Goal: Transaction & Acquisition: Purchase product/service

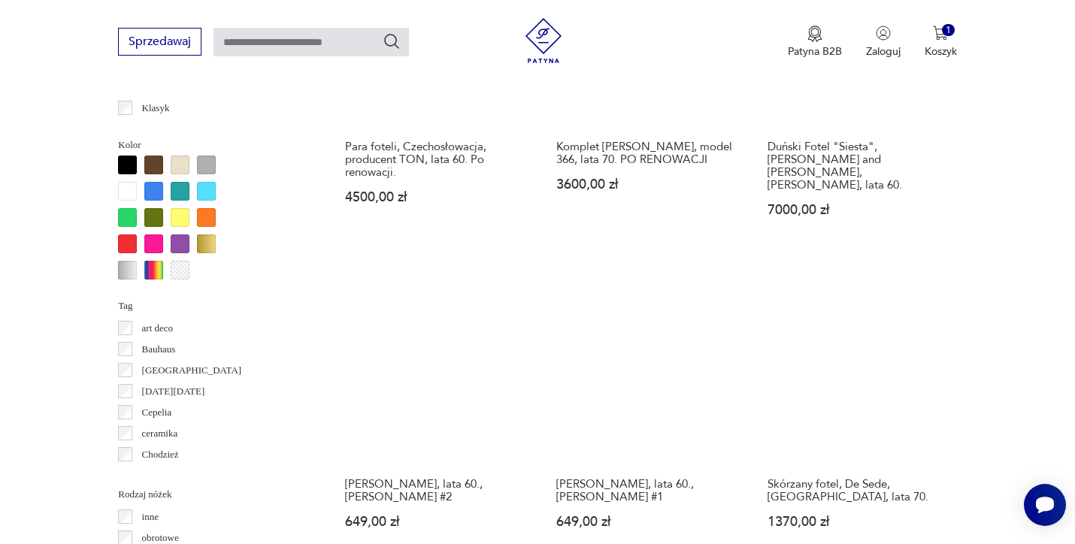
scroll to position [1409, 0]
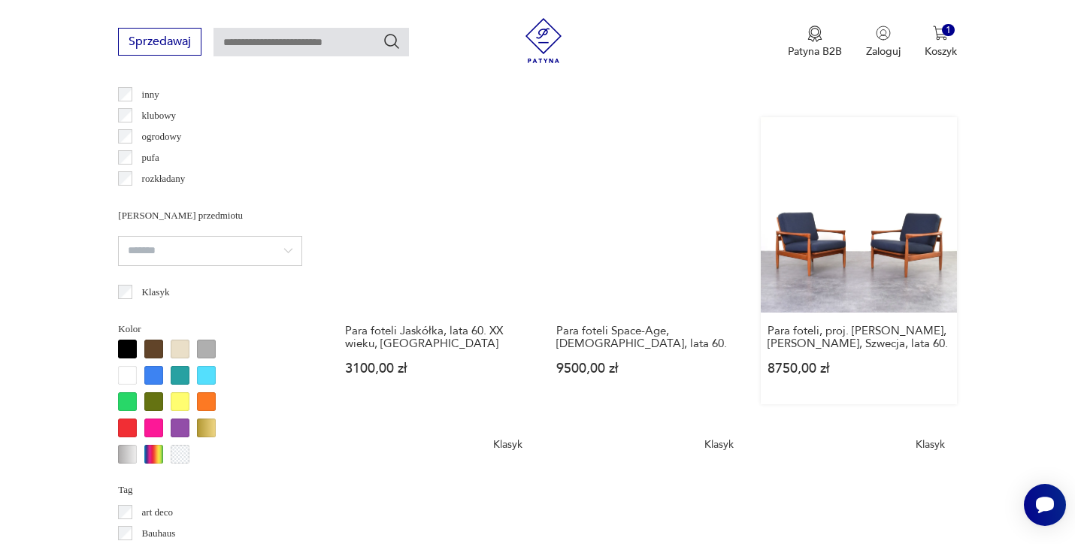
scroll to position [1429, 0]
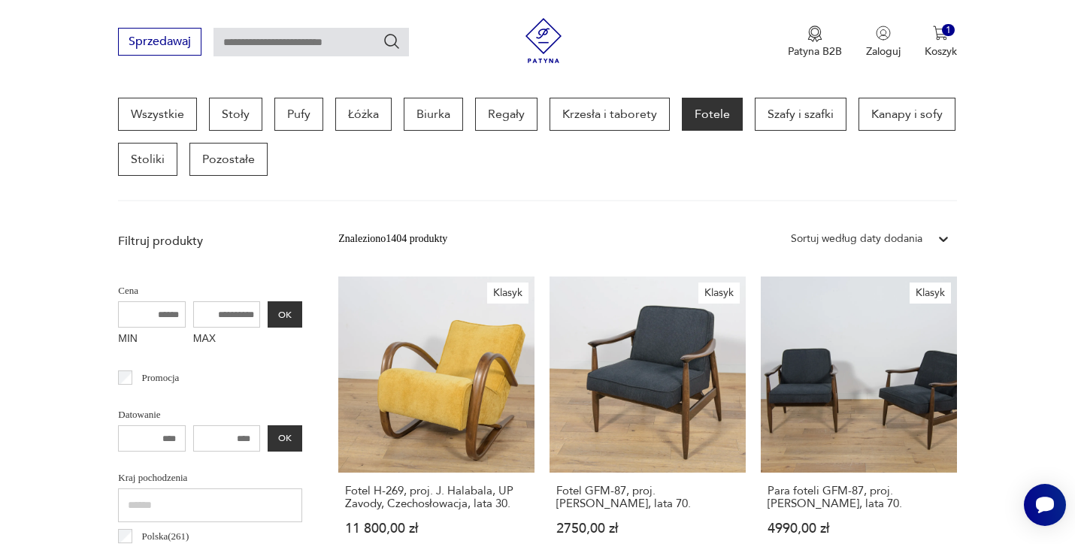
click at [942, 240] on icon at bounding box center [943, 239] width 9 height 5
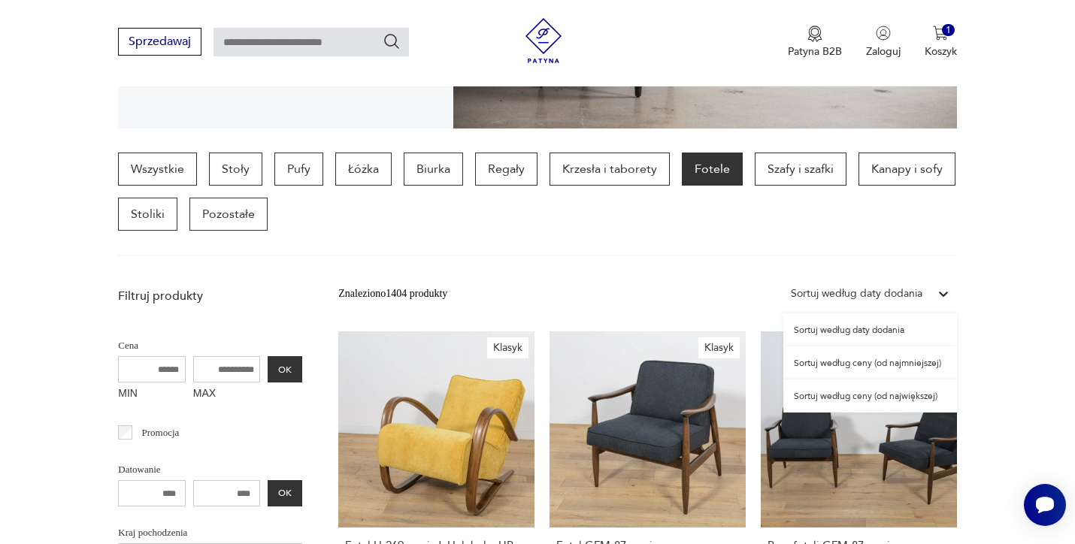
scroll to position [343, 0]
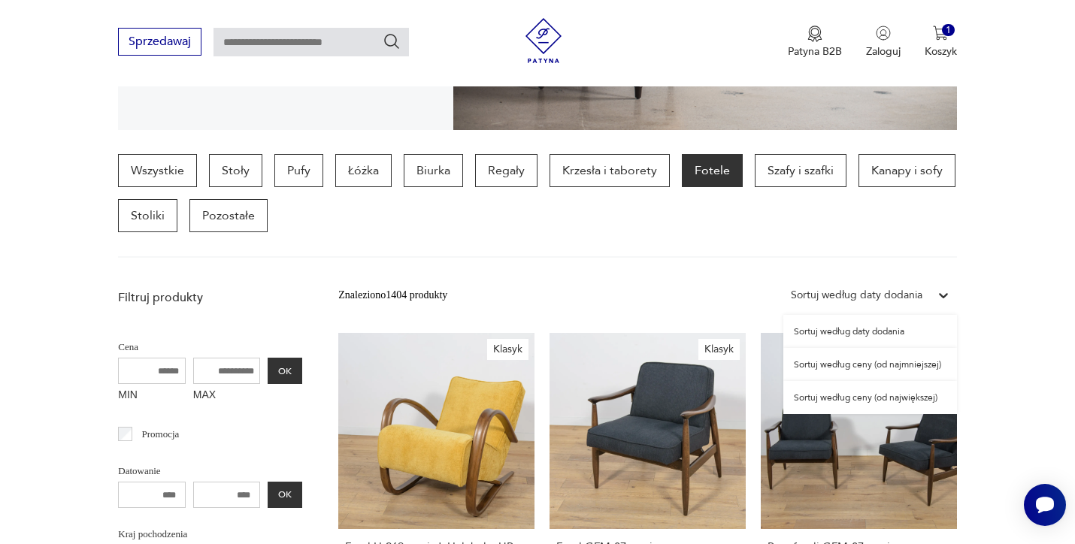
click at [931, 365] on div "Sortuj według ceny (od najmniejszej)" at bounding box center [870, 364] width 174 height 33
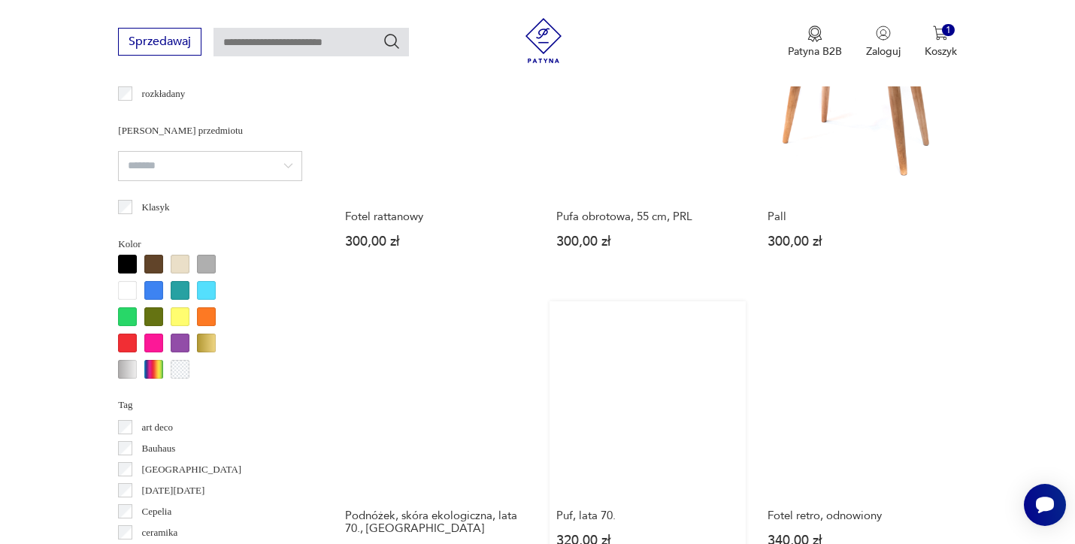
scroll to position [1353, 0]
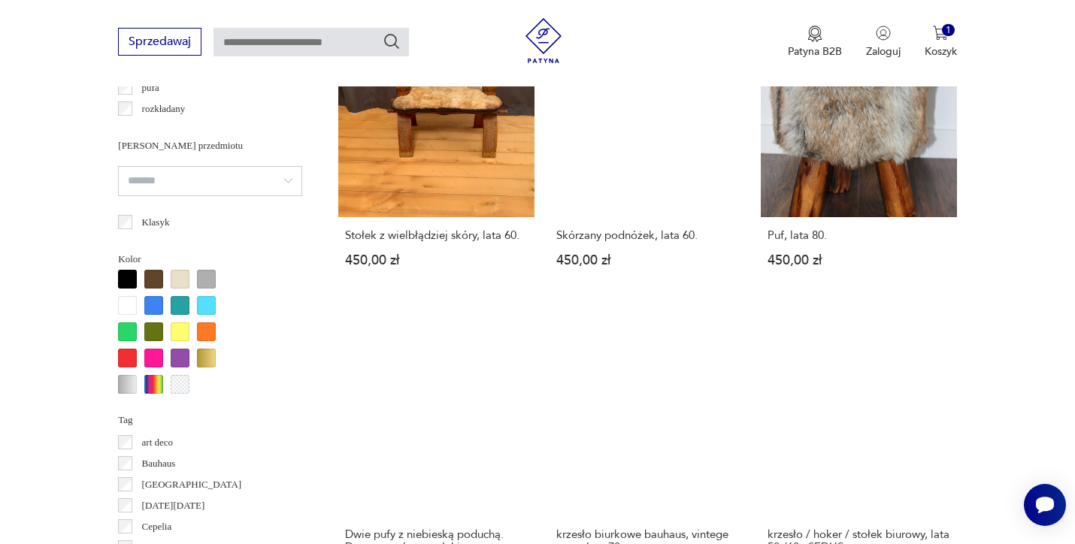
scroll to position [1371, 0]
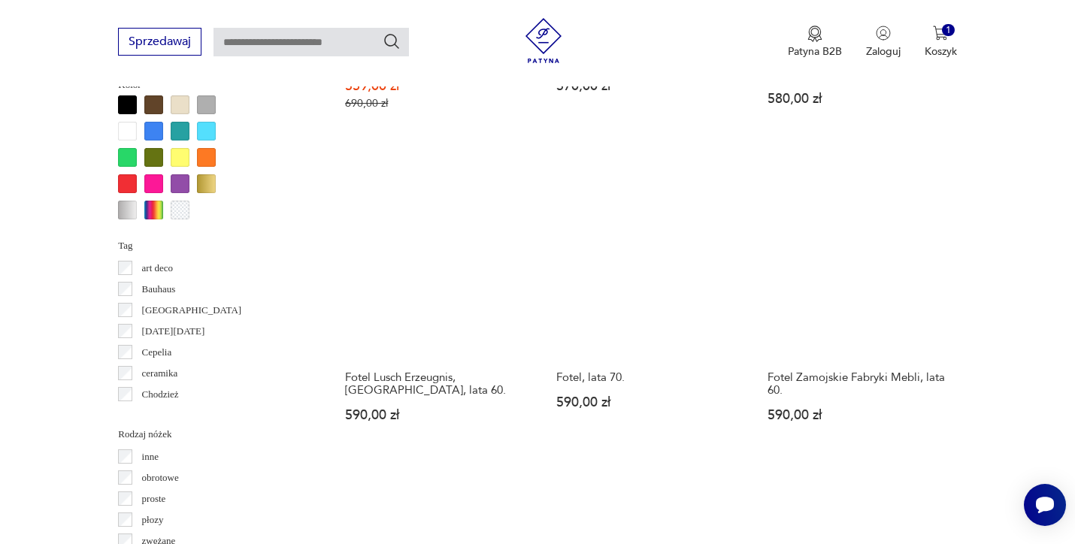
scroll to position [1468, 0]
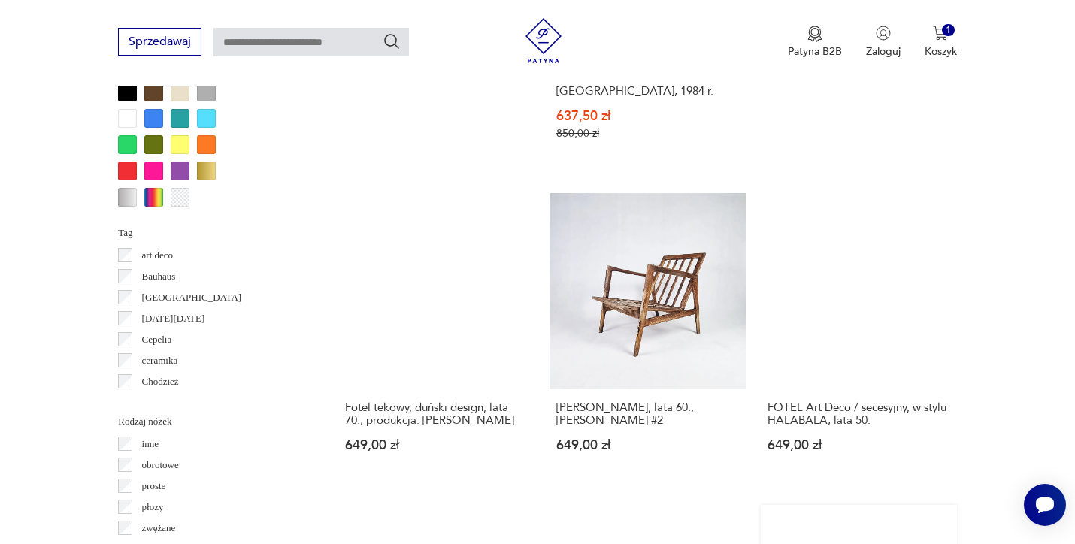
scroll to position [1487, 0]
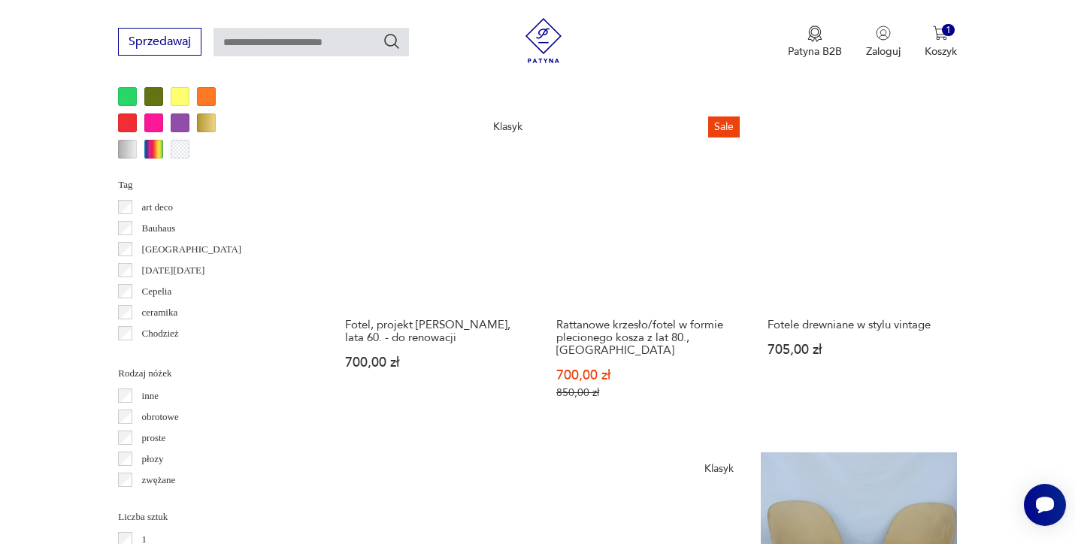
scroll to position [1529, 0]
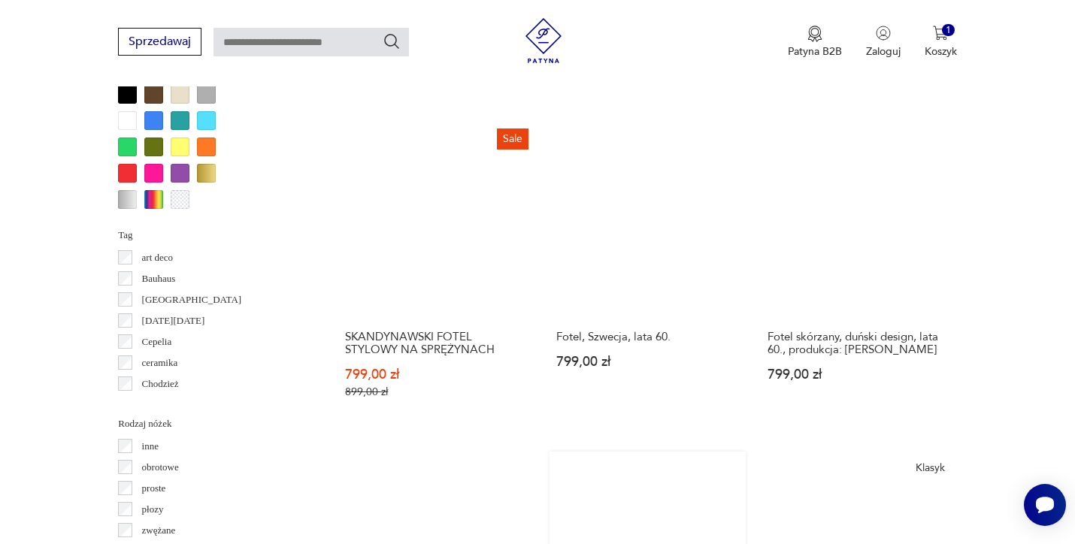
scroll to position [1499, 0]
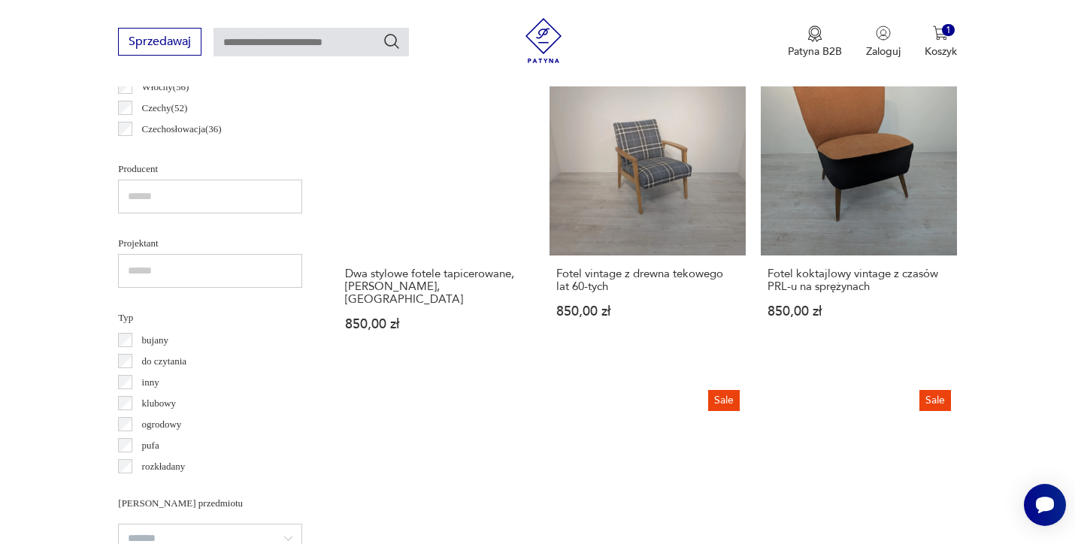
scroll to position [945, 0]
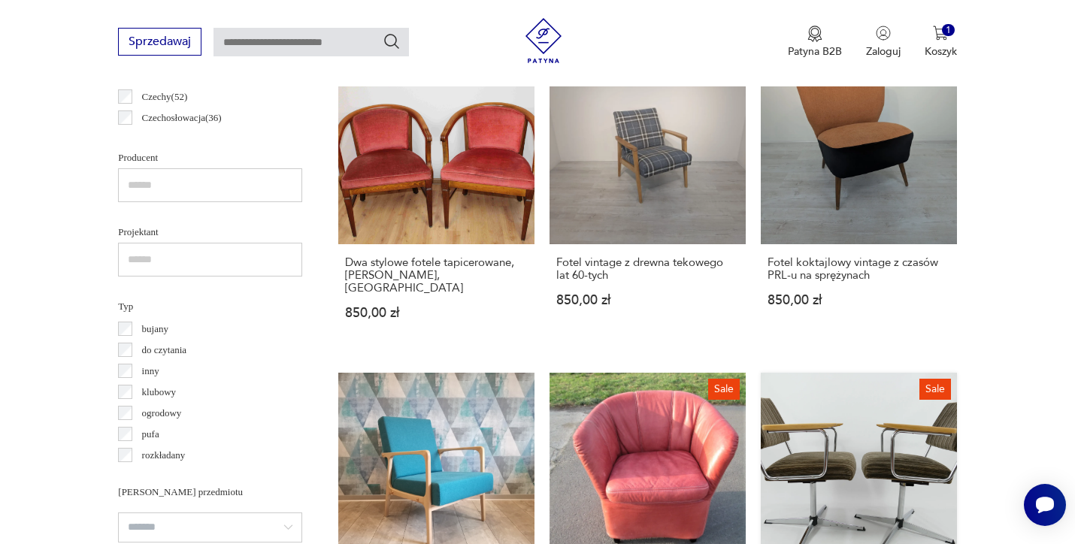
click at [761, 373] on link "Sale Para foteli obrotowych Metallwaren Naumburg, lata 70. 872,00 zł 1090,00 zł" at bounding box center [859, 525] width 196 height 305
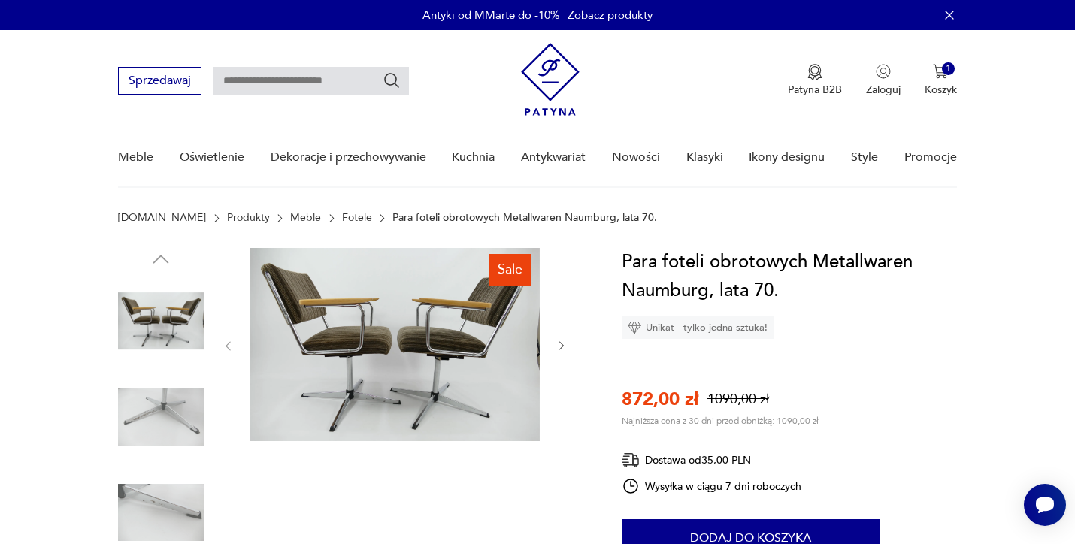
click at [157, 492] on img at bounding box center [161, 513] width 86 height 86
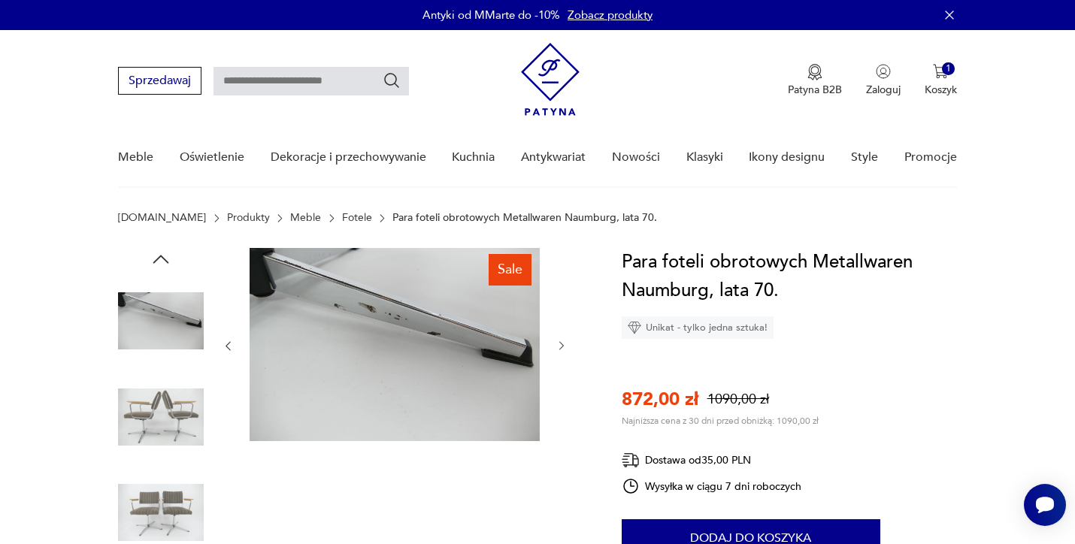
click at [160, 501] on img at bounding box center [161, 513] width 86 height 86
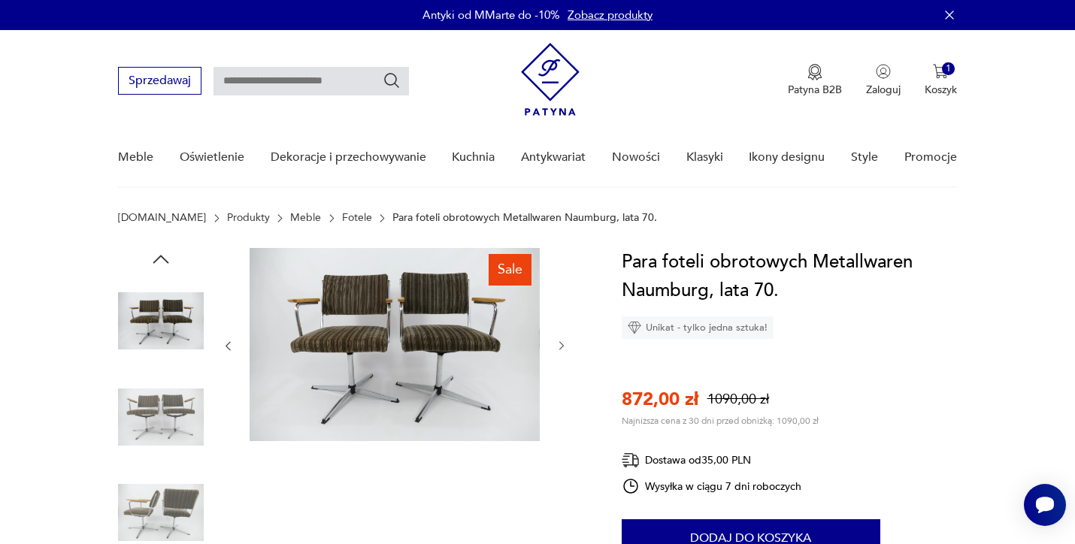
click at [438, 325] on img at bounding box center [395, 344] width 290 height 193
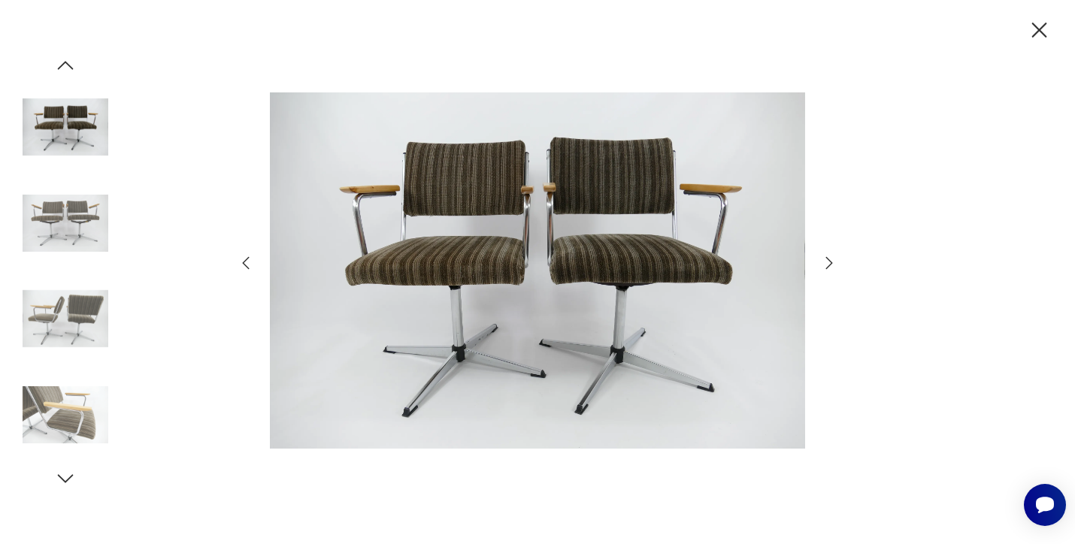
click at [505, 276] on img at bounding box center [537, 270] width 535 height 435
click at [65, 390] on img at bounding box center [66, 415] width 86 height 86
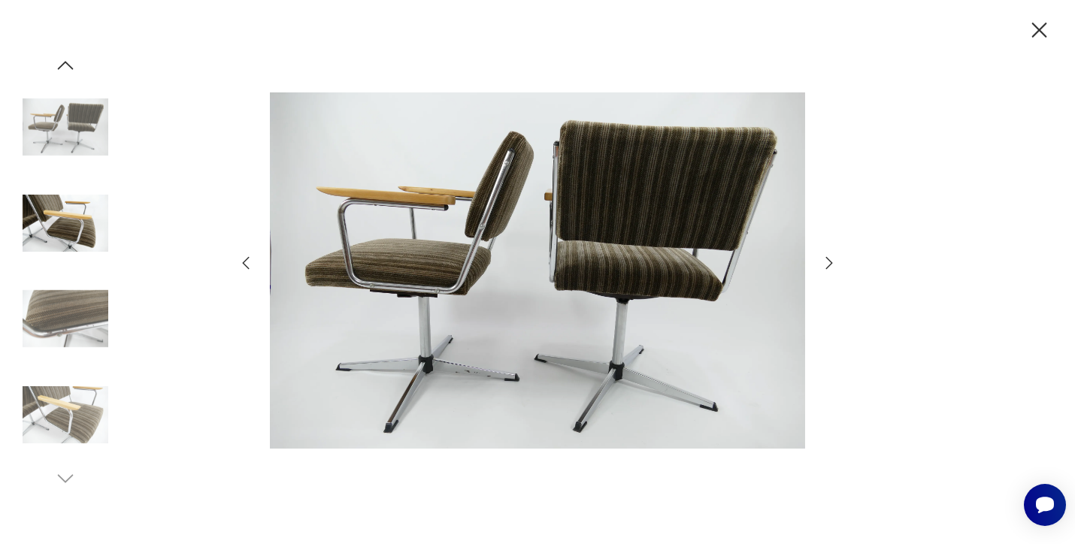
click at [464, 225] on img at bounding box center [537, 270] width 535 height 435
click at [81, 308] on img at bounding box center [66, 319] width 86 height 86
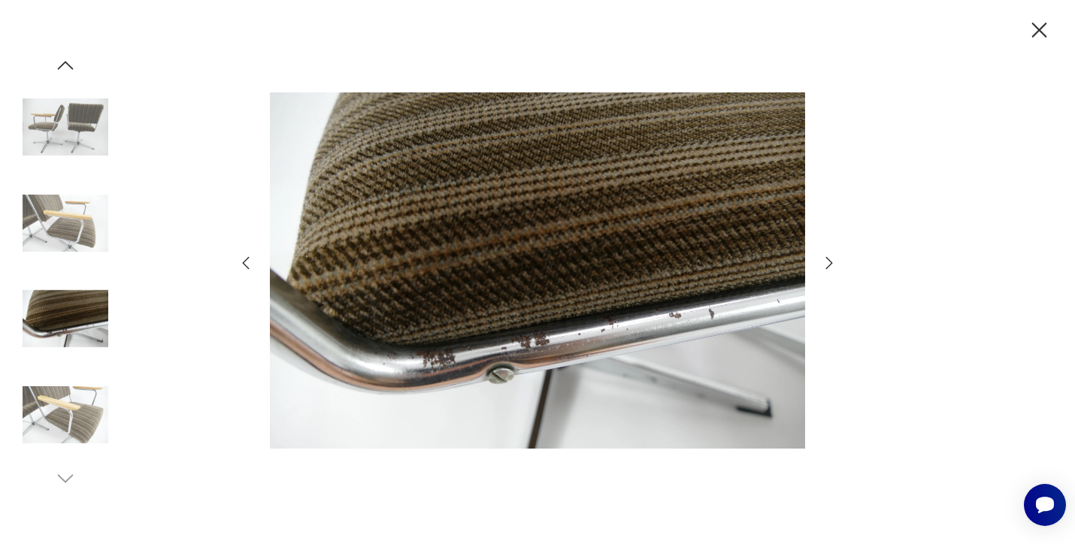
click at [1036, 26] on icon "button" at bounding box center [1039, 30] width 15 height 15
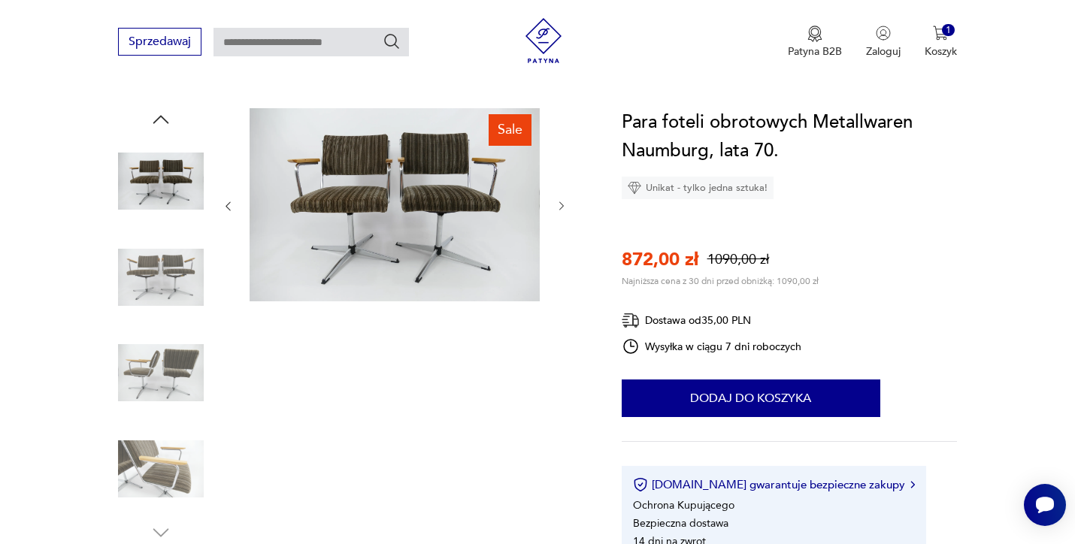
scroll to position [153, 0]
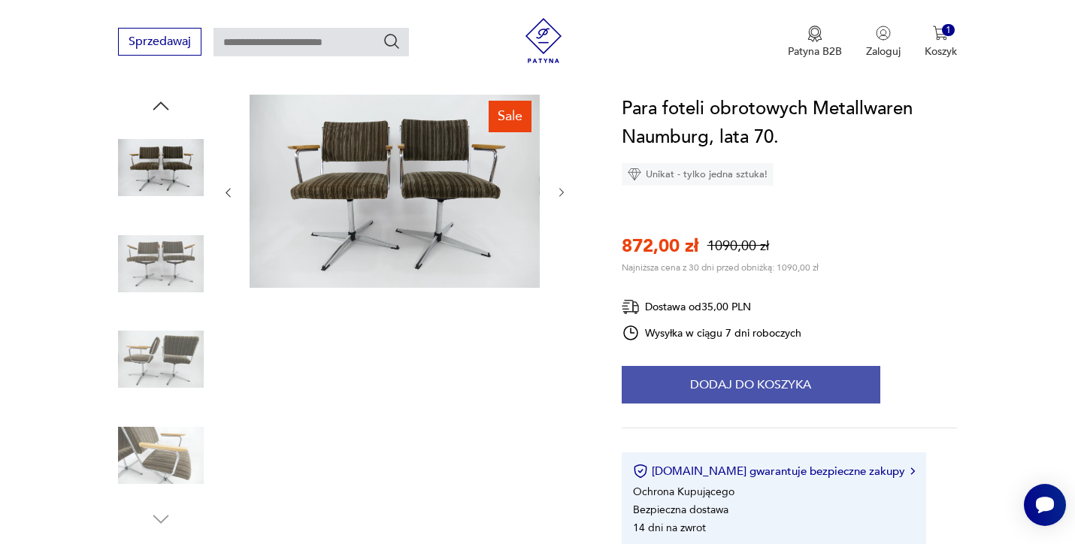
click at [755, 380] on button "Dodaj do koszyka" at bounding box center [751, 385] width 259 height 38
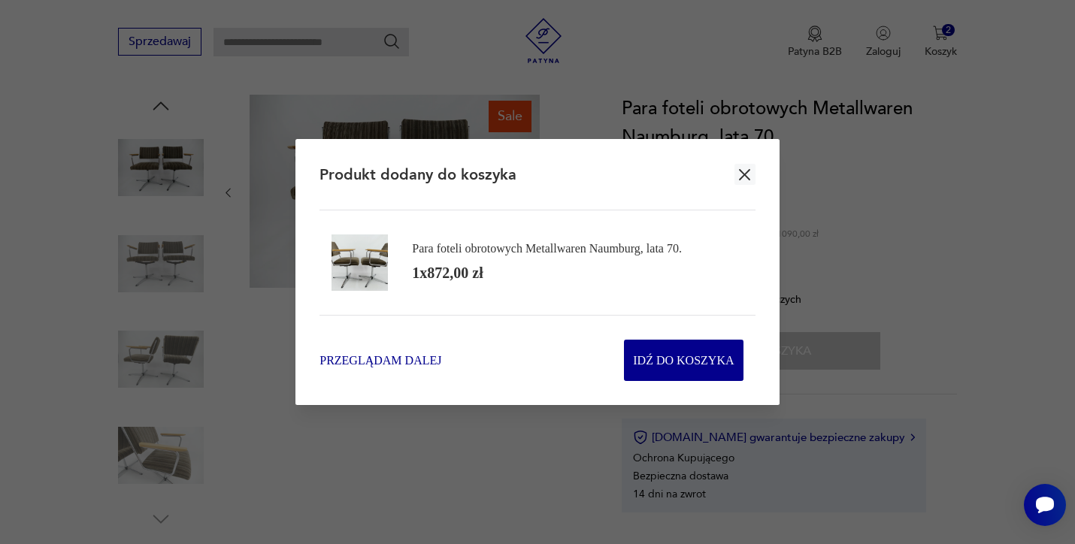
click at [388, 357] on span "Przeglądam dalej" at bounding box center [380, 360] width 122 height 17
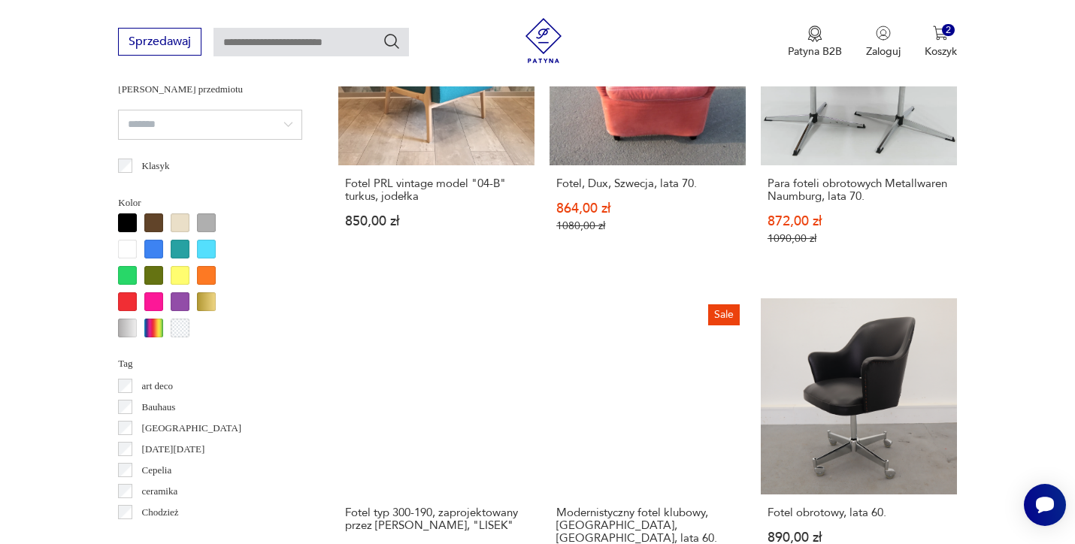
scroll to position [1439, 0]
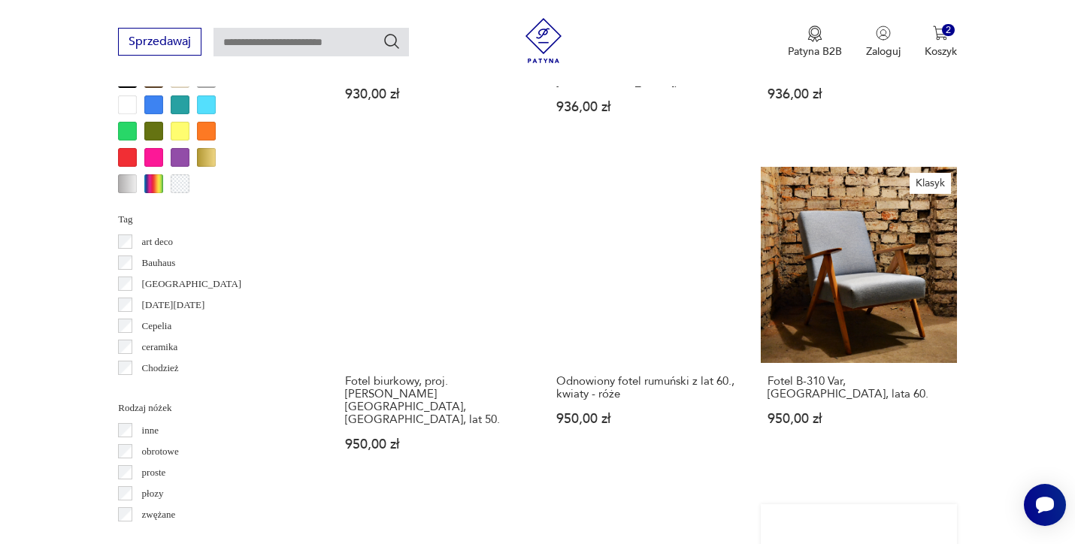
scroll to position [1511, 0]
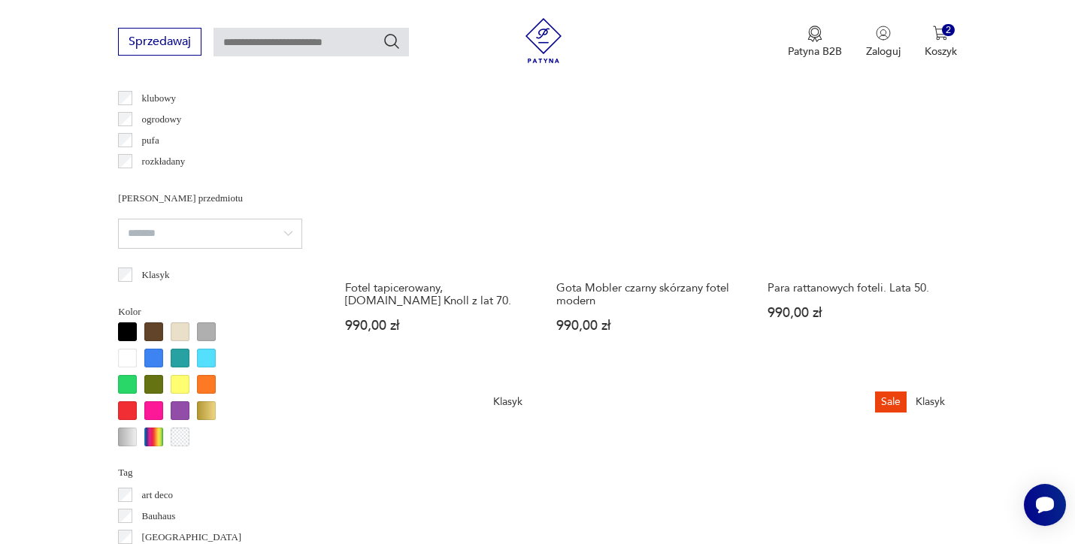
scroll to position [1239, 0]
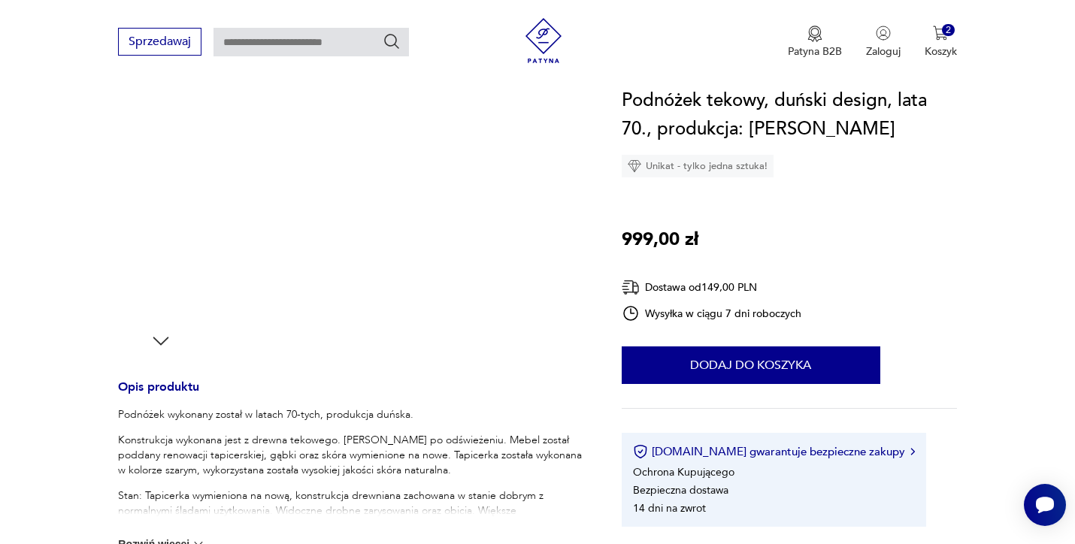
scroll to position [371, 0]
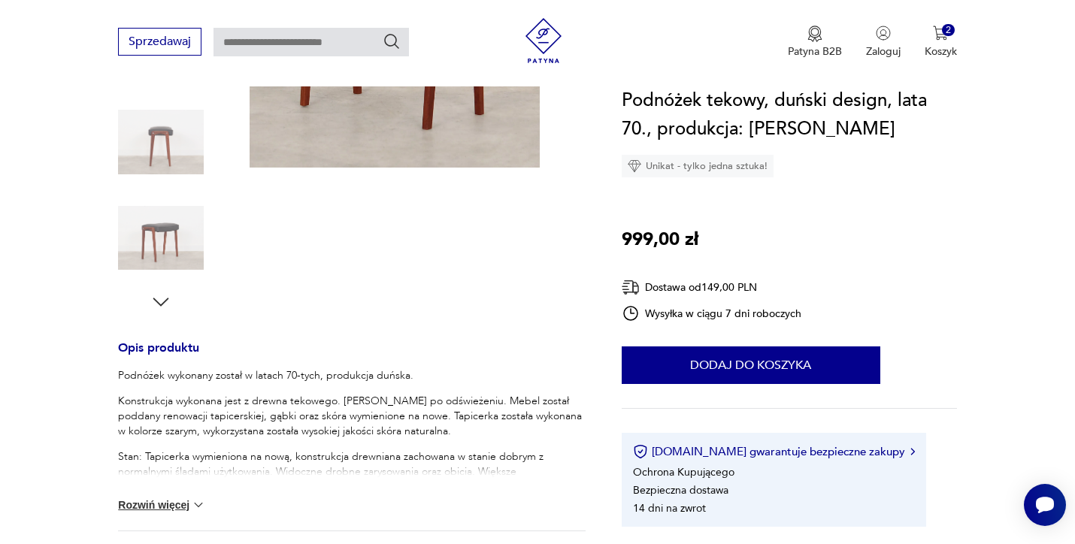
click at [161, 300] on icon "button" at bounding box center [161, 302] width 23 height 23
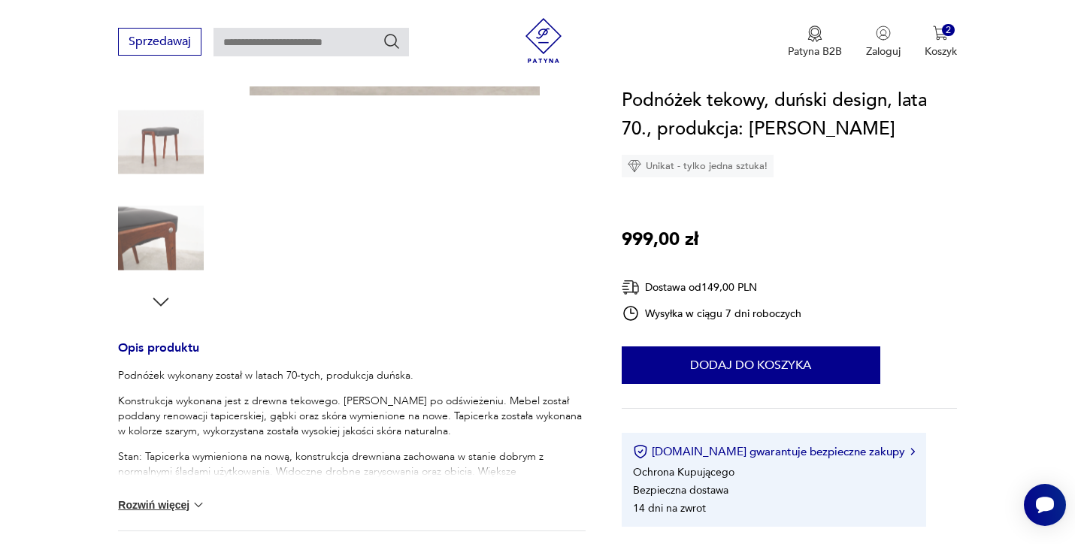
click at [171, 229] on img at bounding box center [161, 238] width 86 height 86
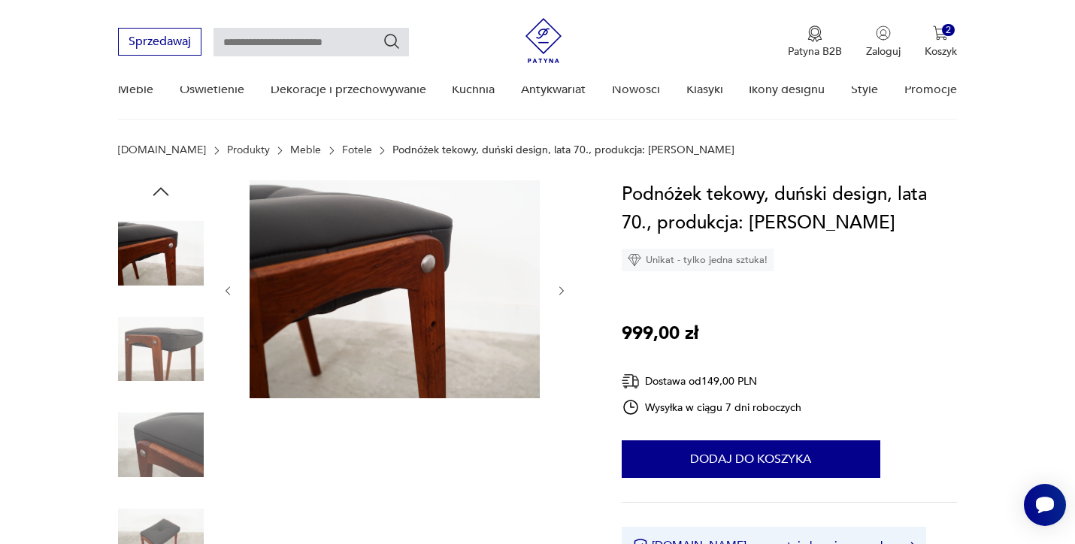
scroll to position [43, 0]
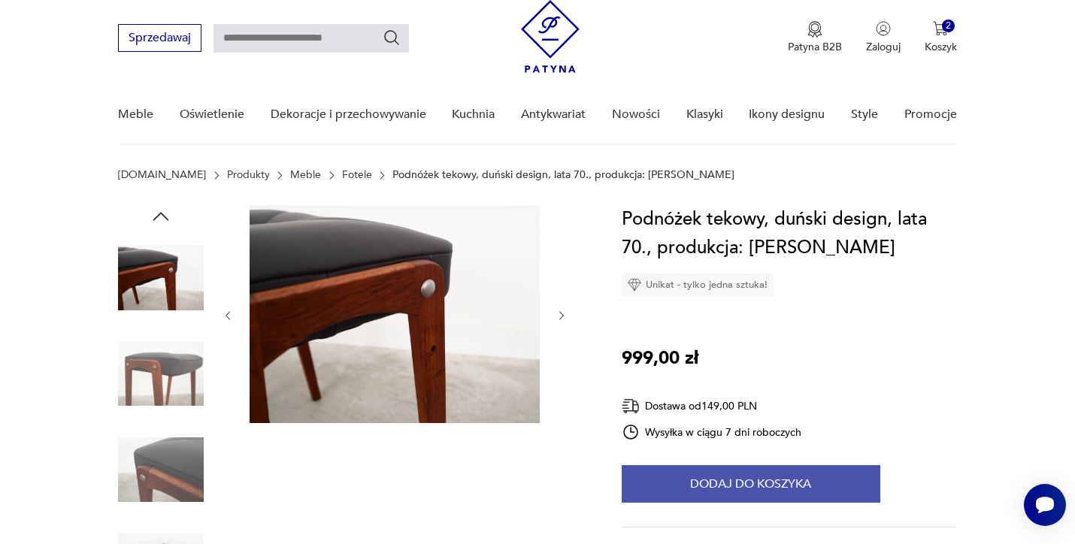
click at [703, 485] on button "Dodaj do koszyka" at bounding box center [751, 484] width 259 height 38
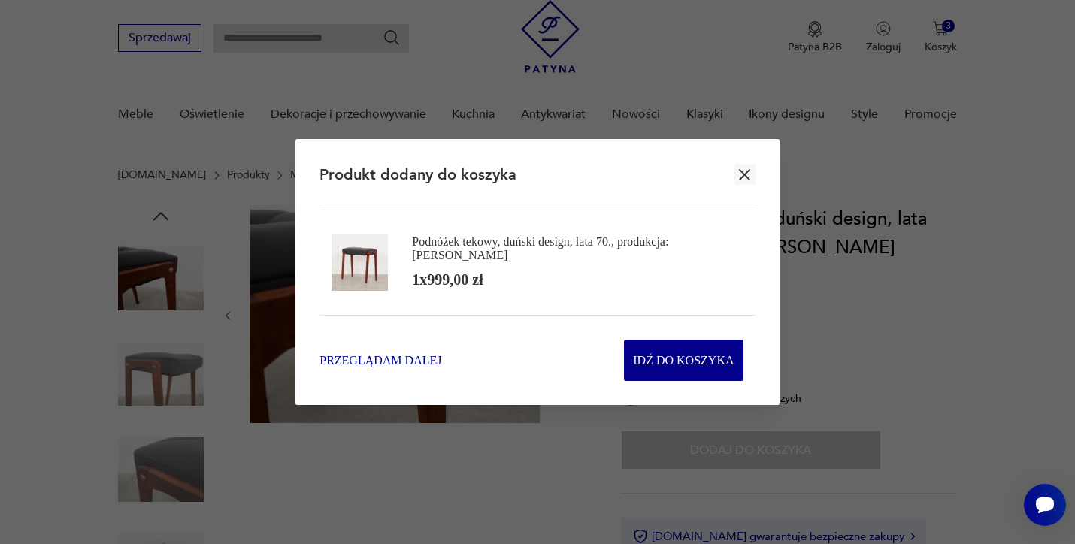
click at [401, 361] on span "Przeglądam dalej" at bounding box center [380, 360] width 122 height 17
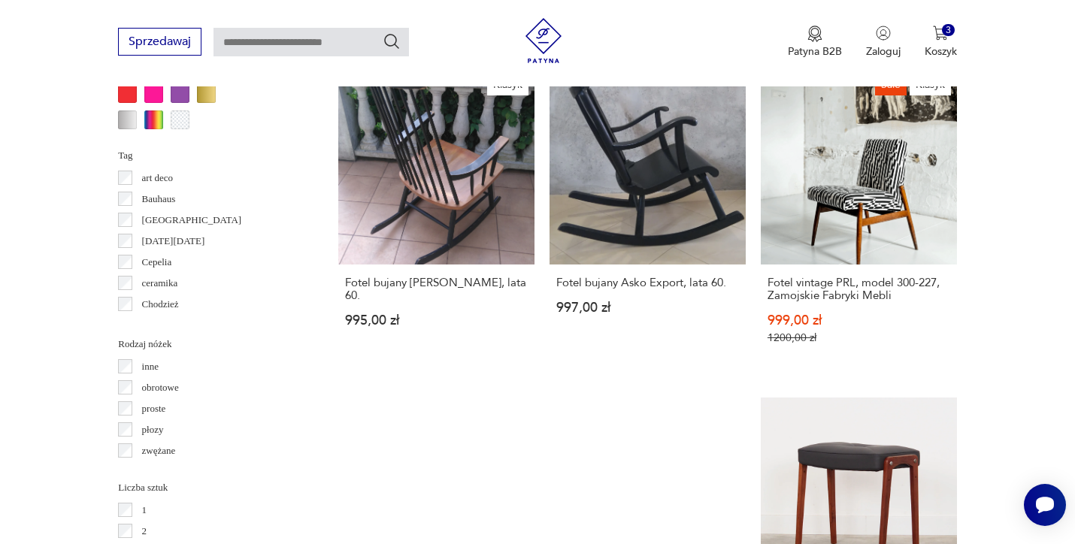
scroll to position [1593, 0]
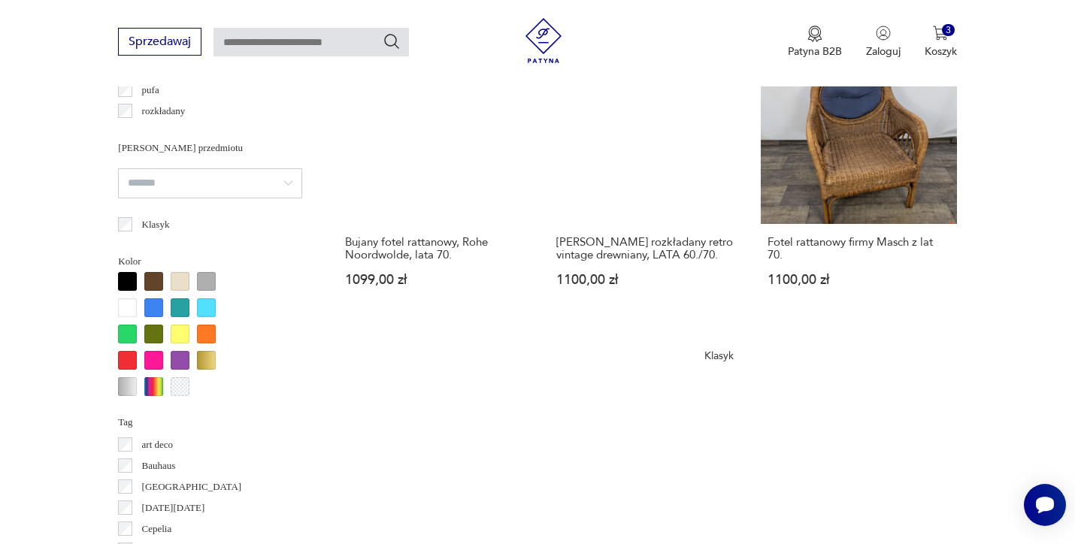
scroll to position [1399, 0]
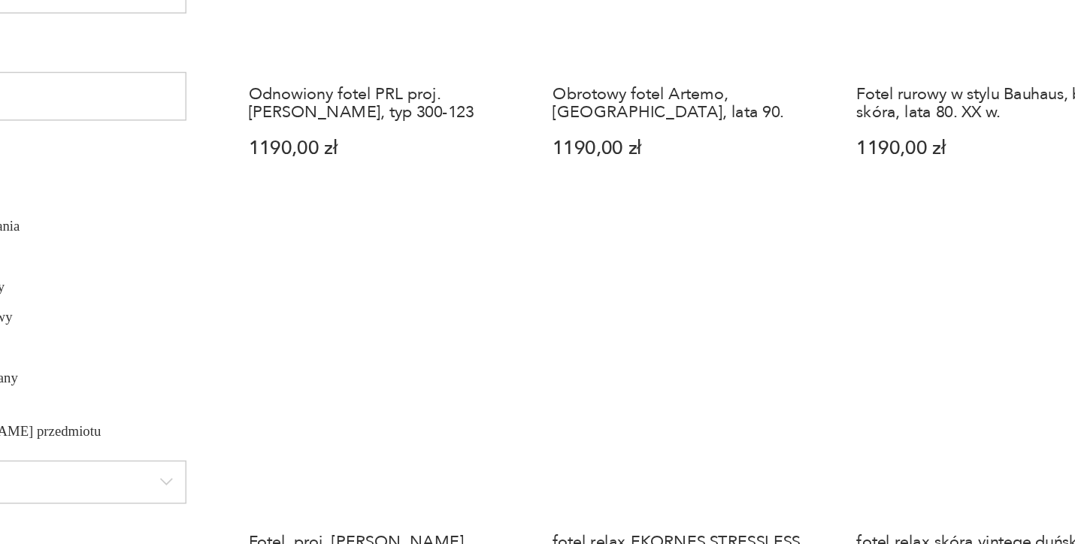
scroll to position [1081, 0]
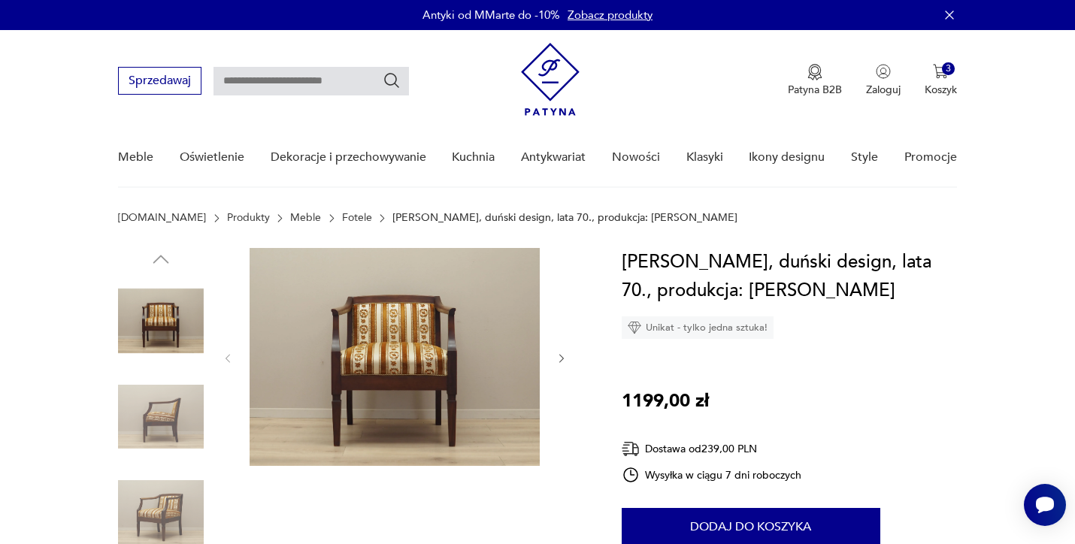
click at [181, 424] on img at bounding box center [161, 417] width 86 height 86
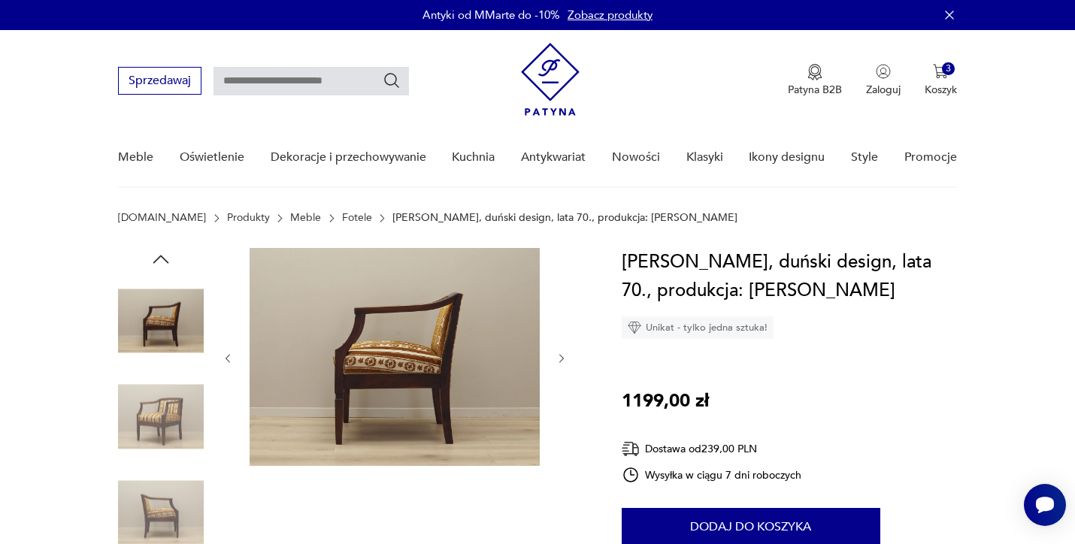
click at [189, 491] on img at bounding box center [161, 513] width 86 height 86
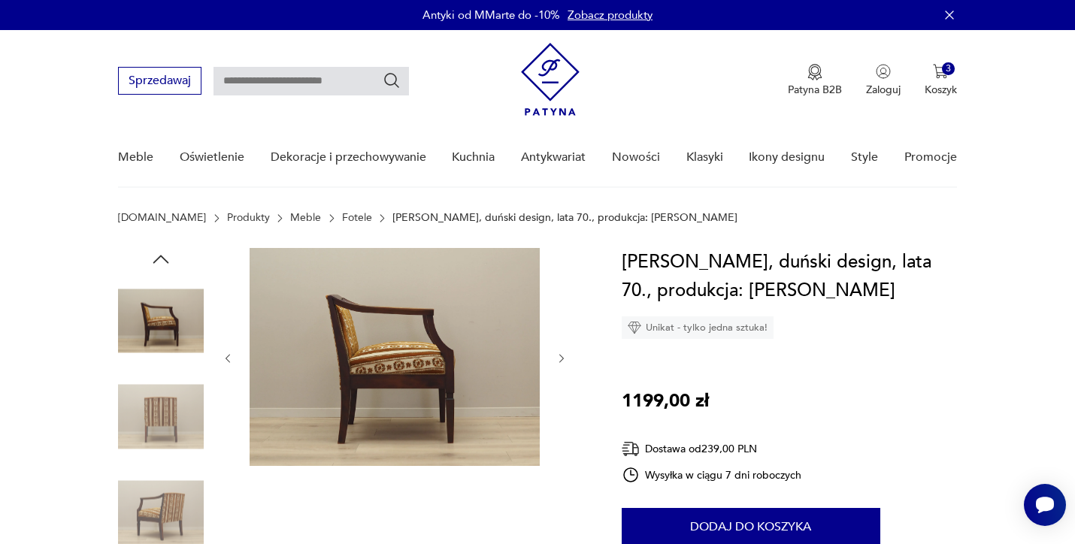
click at [189, 491] on img at bounding box center [161, 513] width 86 height 86
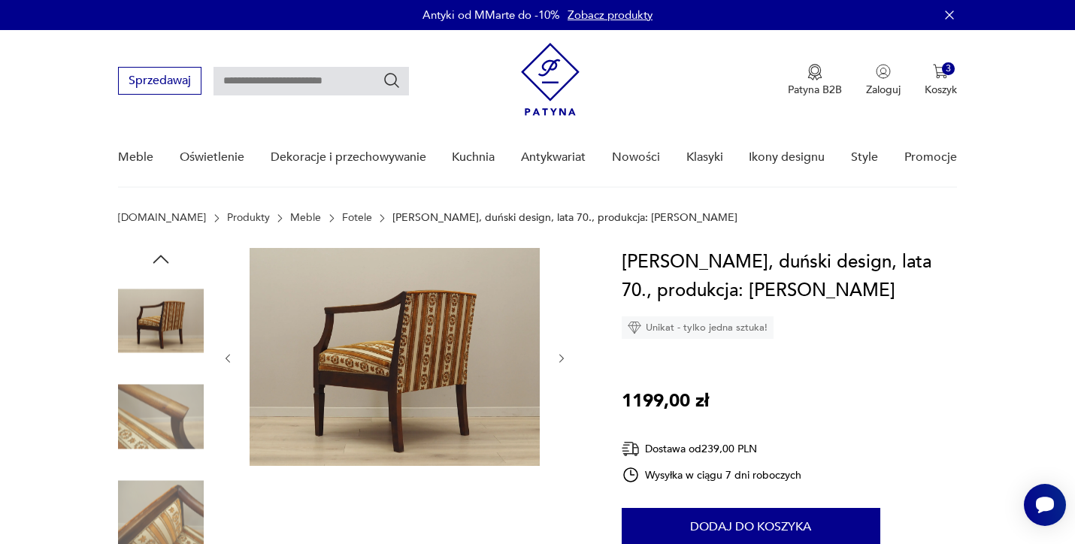
click at [189, 491] on img at bounding box center [161, 513] width 86 height 86
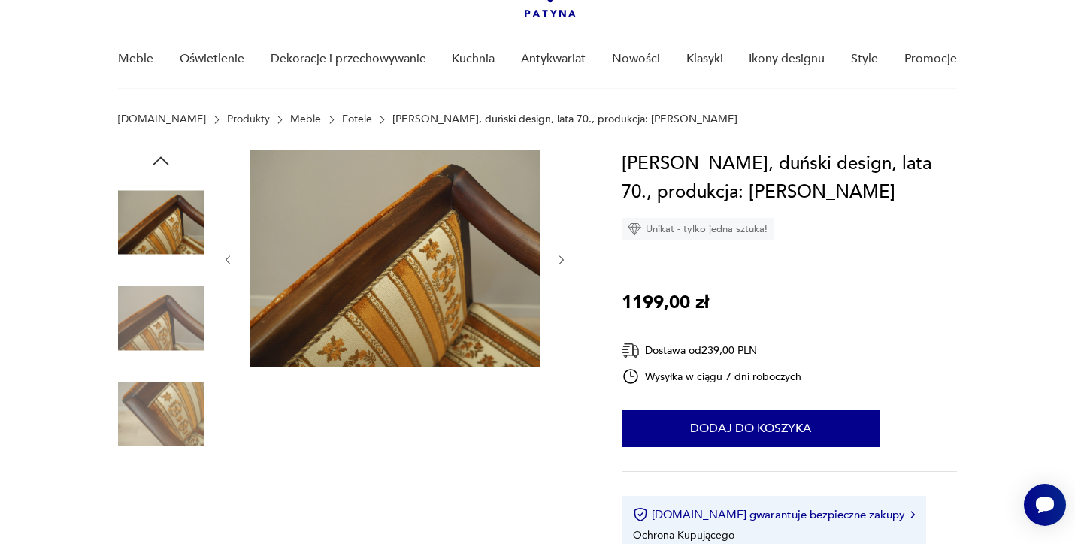
scroll to position [128, 0]
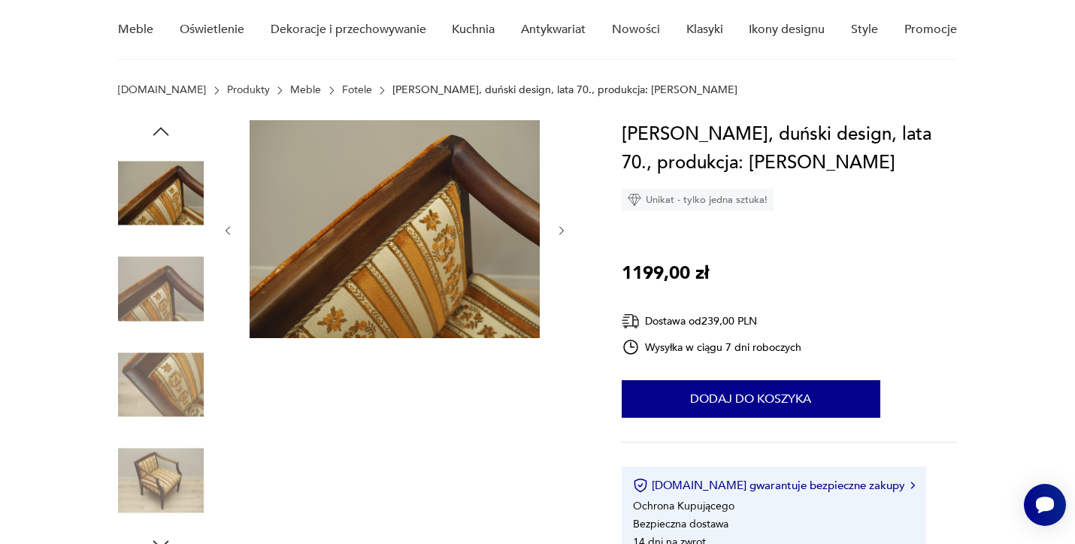
click at [186, 485] on img at bounding box center [161, 481] width 86 height 86
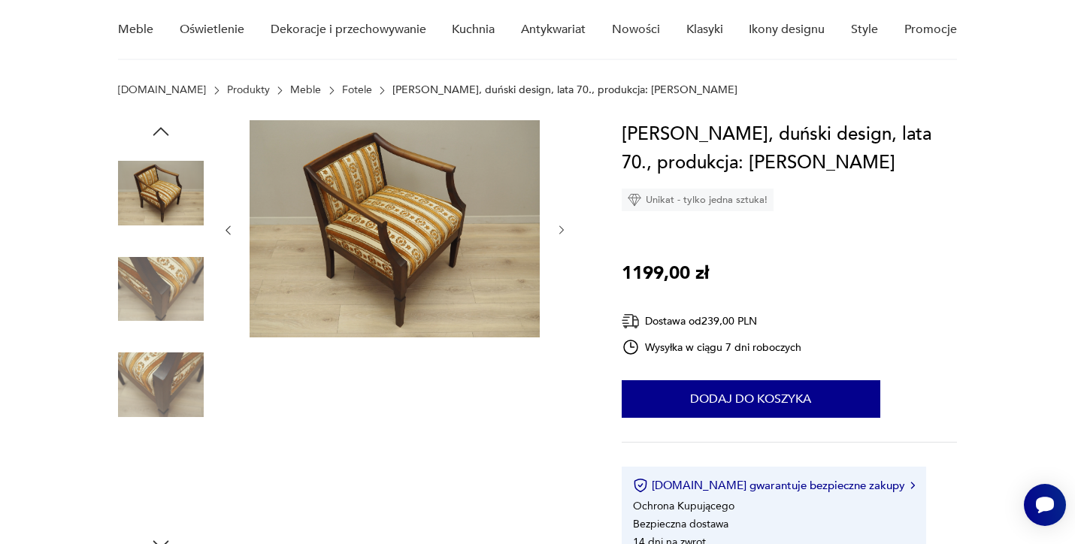
click at [186, 485] on img at bounding box center [161, 481] width 86 height 86
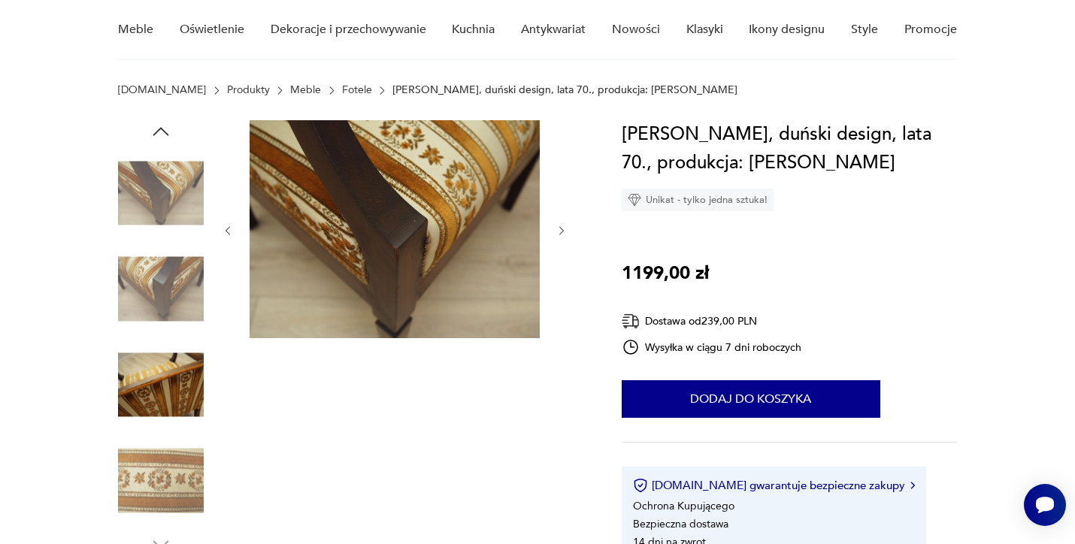
click at [186, 485] on img at bounding box center [161, 481] width 86 height 86
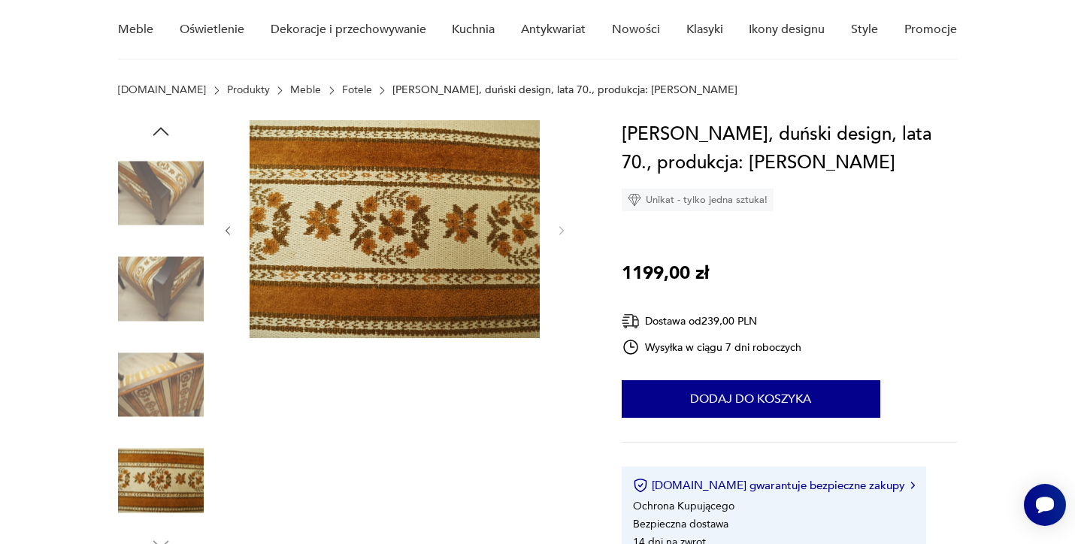
click at [165, 289] on img at bounding box center [161, 290] width 86 height 86
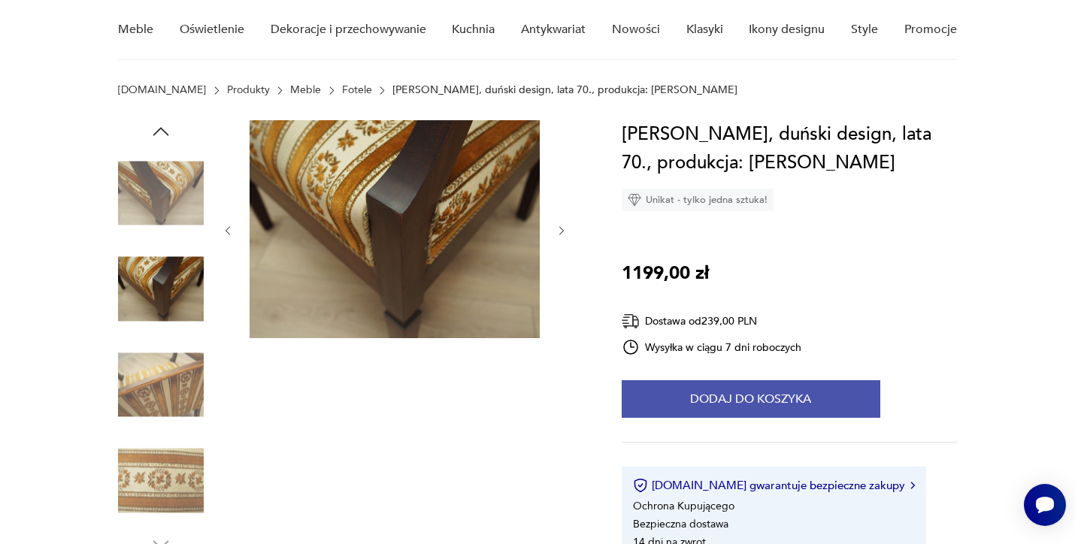
click at [693, 407] on button "Dodaj do koszyka" at bounding box center [751, 399] width 259 height 38
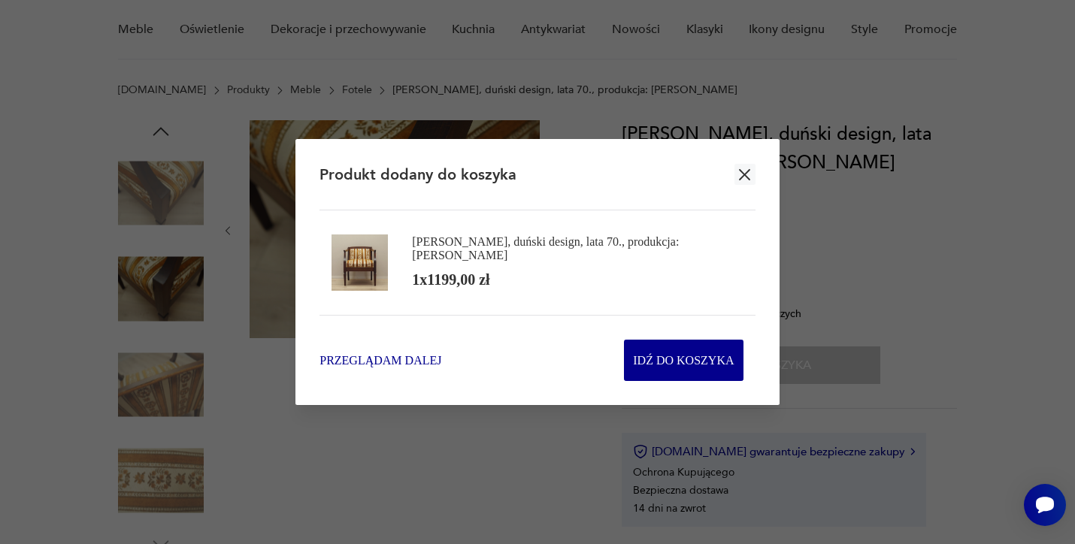
click at [409, 355] on span "Przeglądam dalej" at bounding box center [380, 360] width 122 height 17
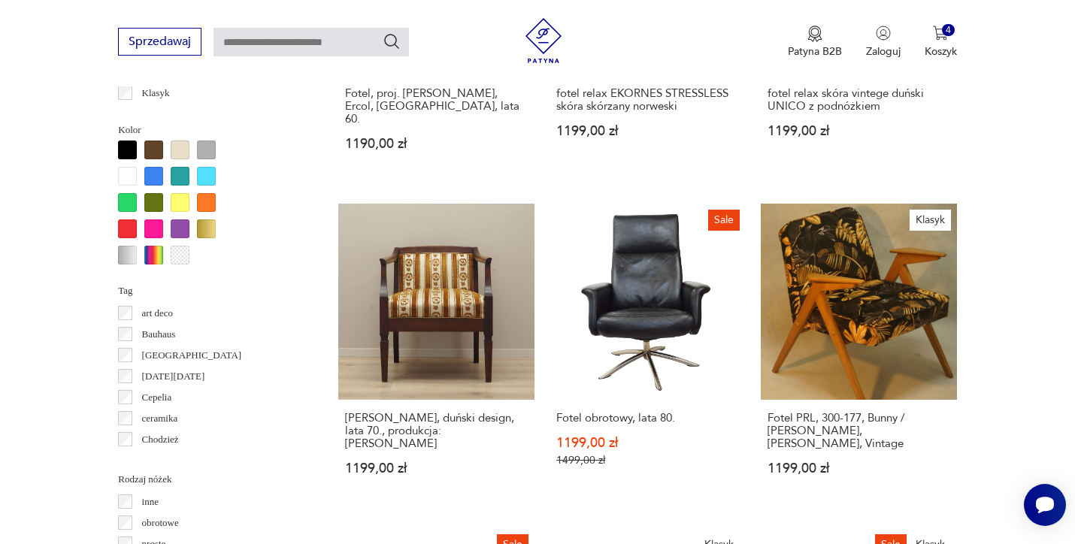
scroll to position [1421, 0]
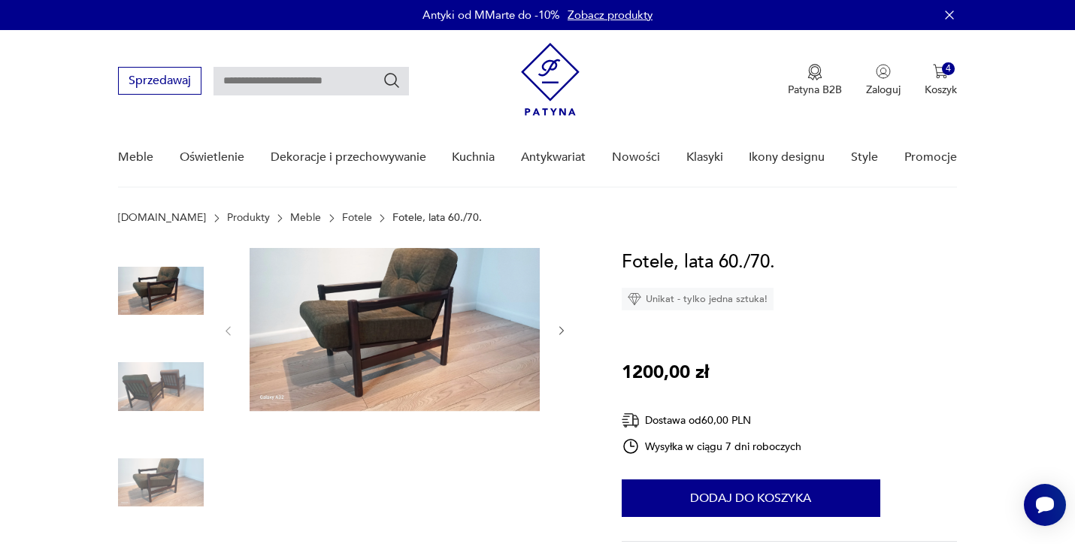
click at [153, 482] on img at bounding box center [161, 483] width 86 height 86
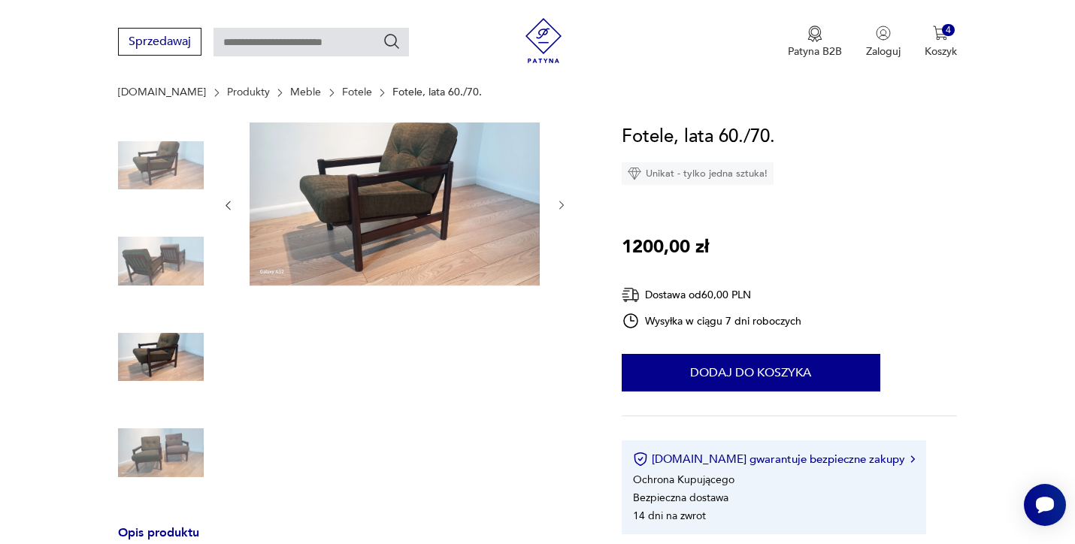
scroll to position [151, 0]
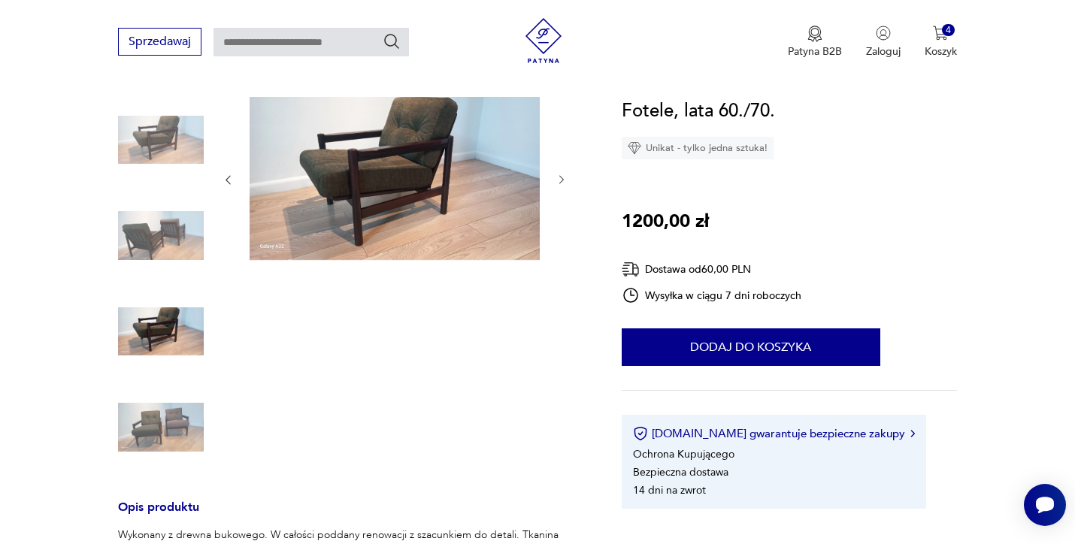
click at [162, 433] on img at bounding box center [161, 428] width 86 height 86
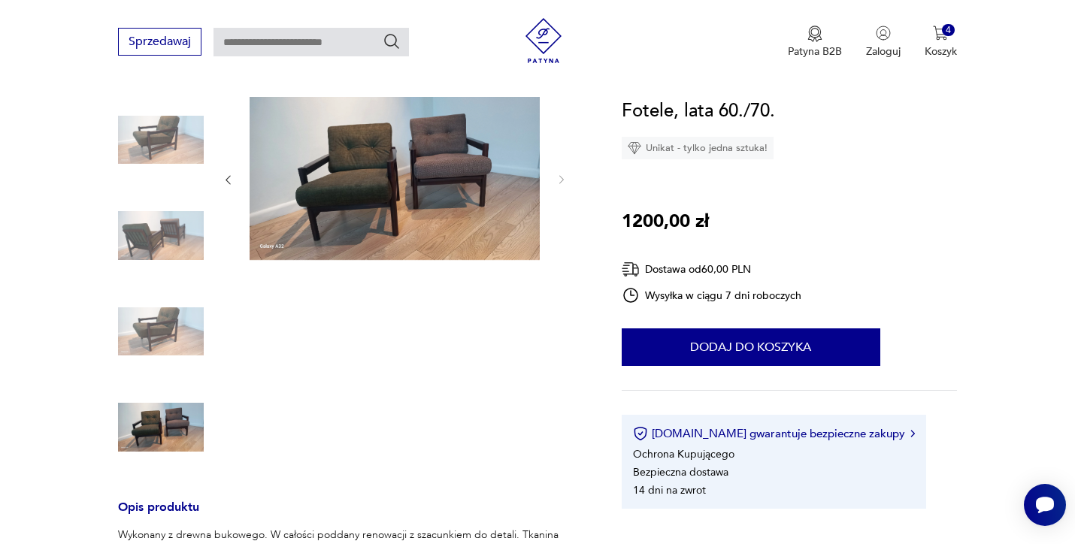
scroll to position [55, 0]
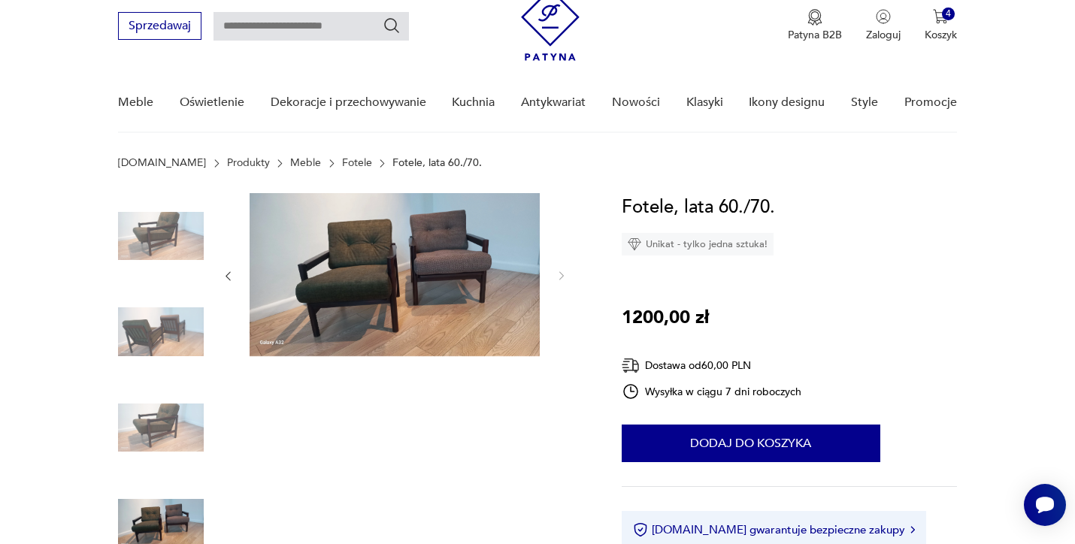
click at [166, 419] on img at bounding box center [161, 428] width 86 height 86
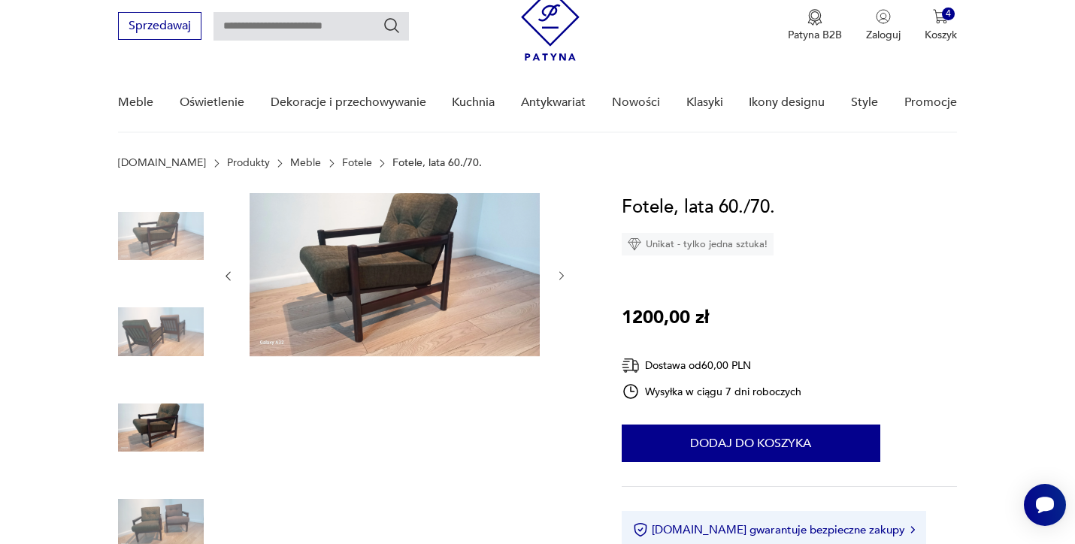
click at [396, 280] on img at bounding box center [395, 274] width 290 height 163
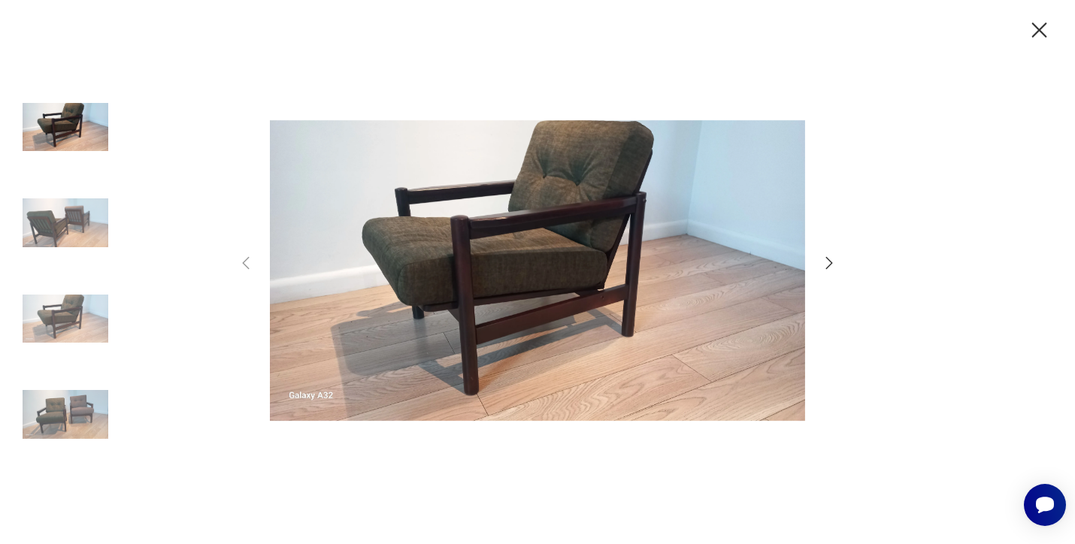
click at [1037, 33] on icon "button" at bounding box center [1039, 30] width 26 height 26
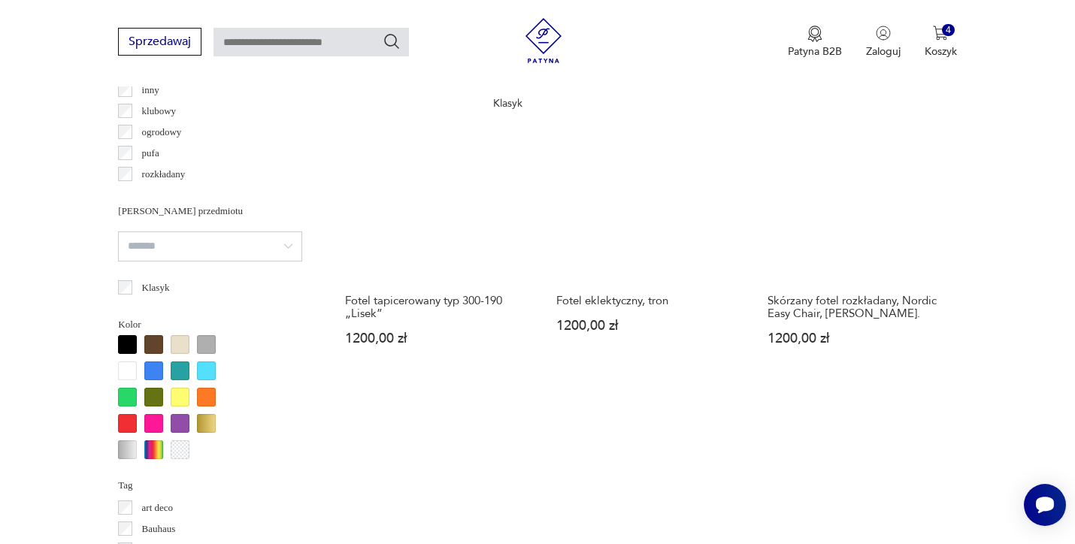
scroll to position [1336, 0]
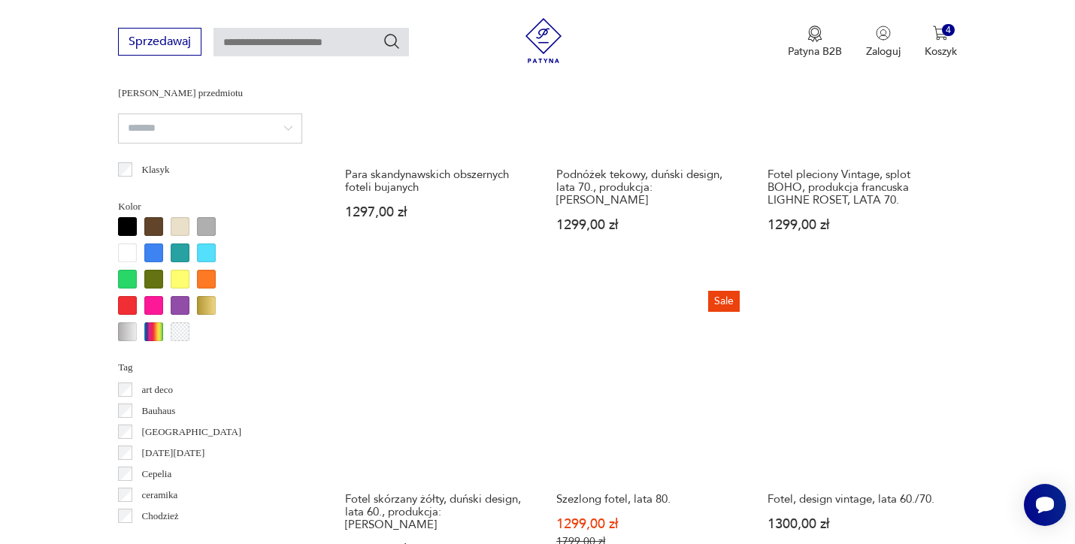
scroll to position [1571, 0]
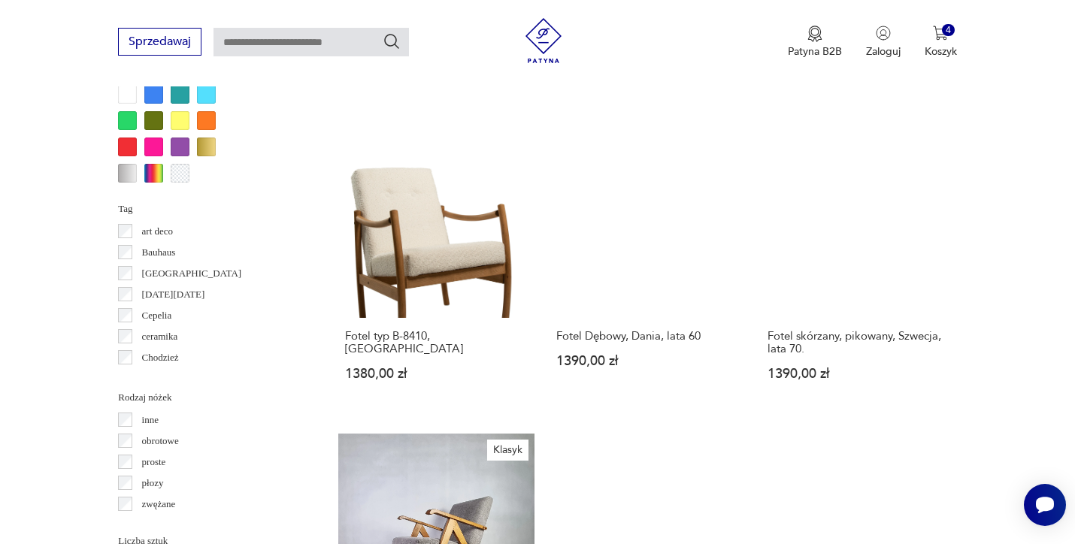
scroll to position [1503, 0]
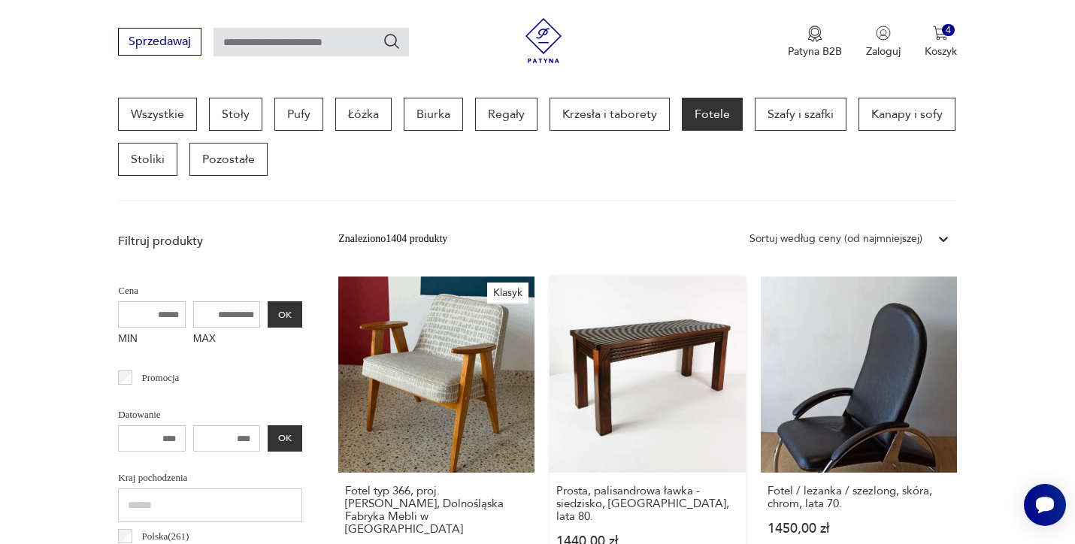
click at [549, 316] on link "Prosta, palisandrowa ławka - siedzisko, [GEOGRAPHIC_DATA], lata 80. 1440,00 zł" at bounding box center [647, 433] width 196 height 313
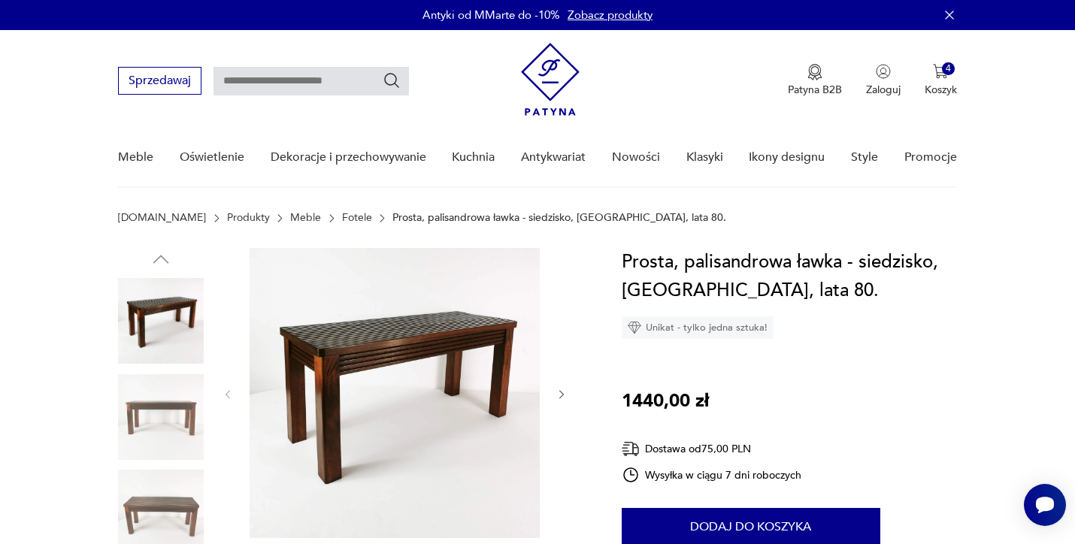
click at [170, 497] on img at bounding box center [161, 513] width 86 height 86
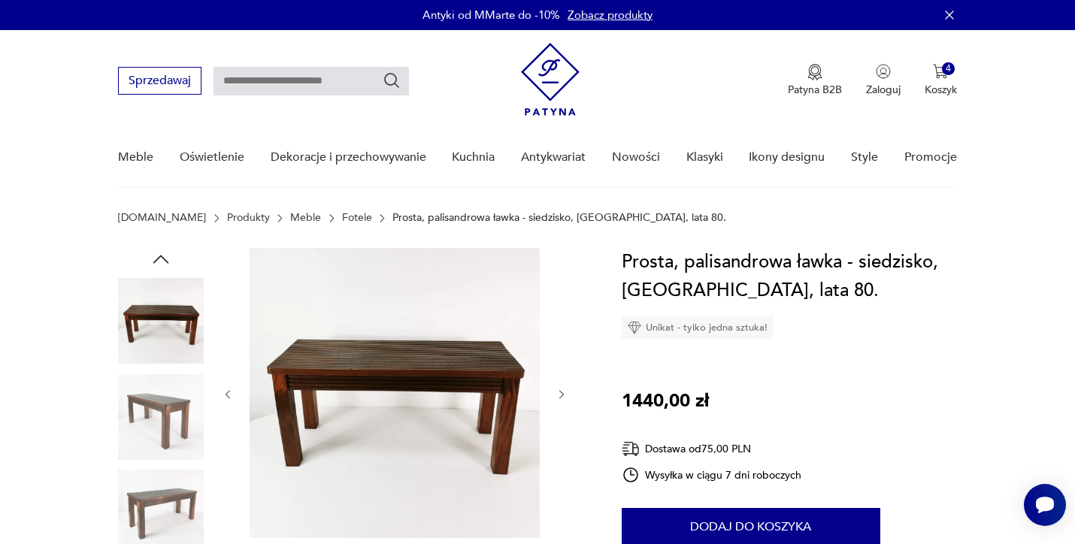
click at [170, 497] on img at bounding box center [161, 513] width 86 height 86
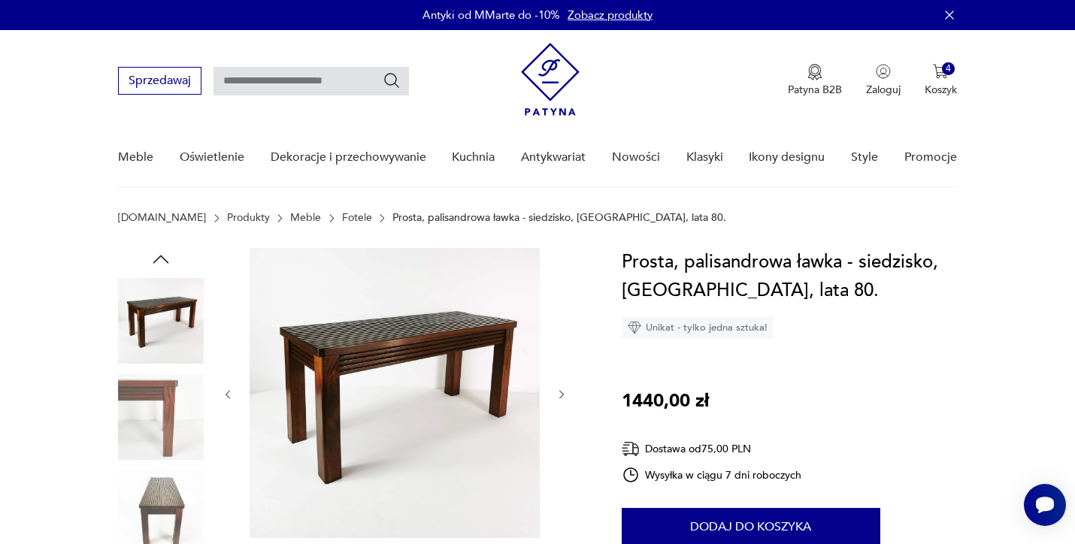
click at [170, 497] on img at bounding box center [161, 513] width 86 height 86
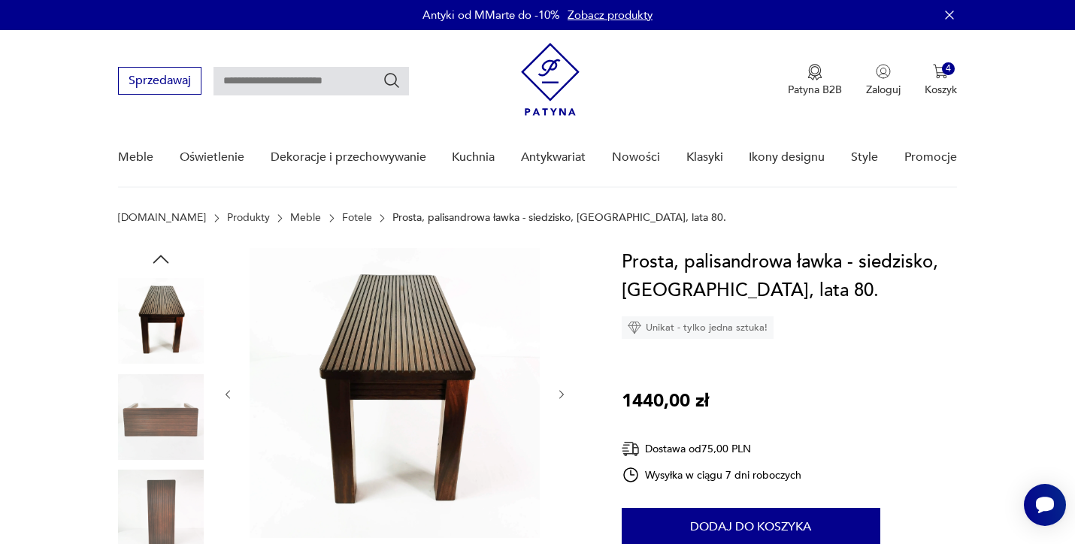
click at [170, 497] on img at bounding box center [161, 513] width 86 height 86
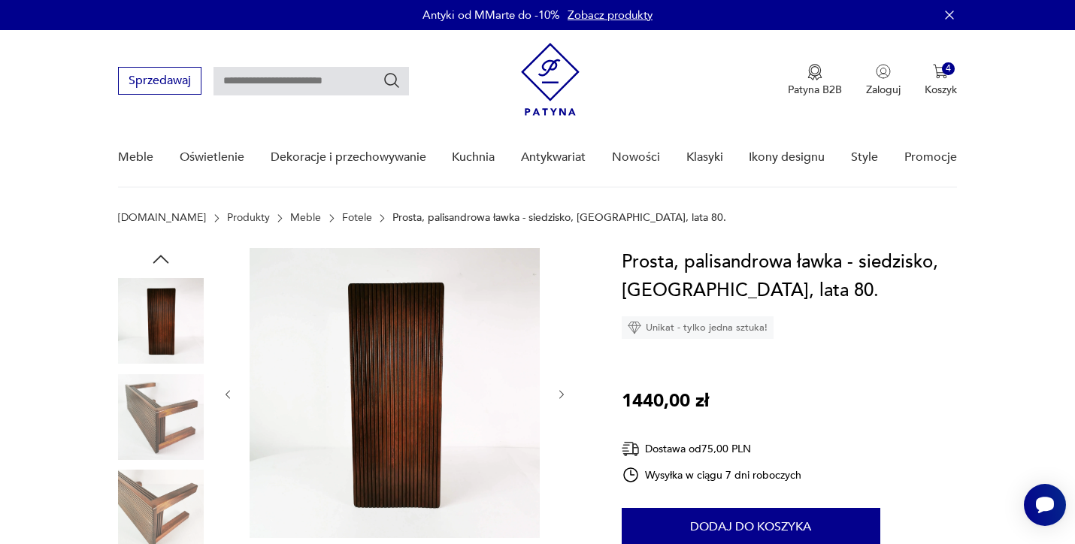
click at [170, 497] on img at bounding box center [161, 513] width 86 height 86
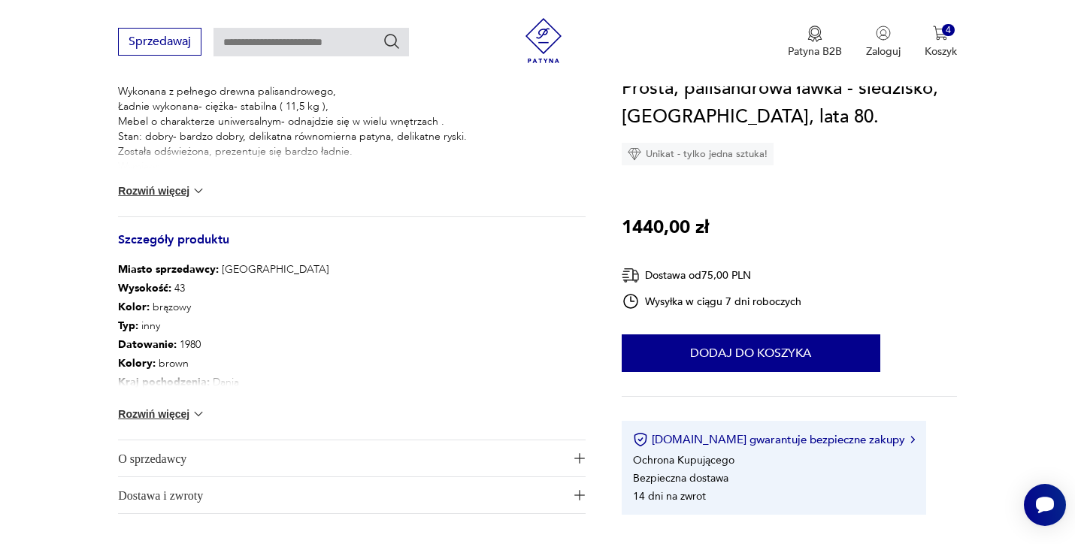
scroll to position [685, 0]
click at [198, 410] on img at bounding box center [198, 414] width 15 height 15
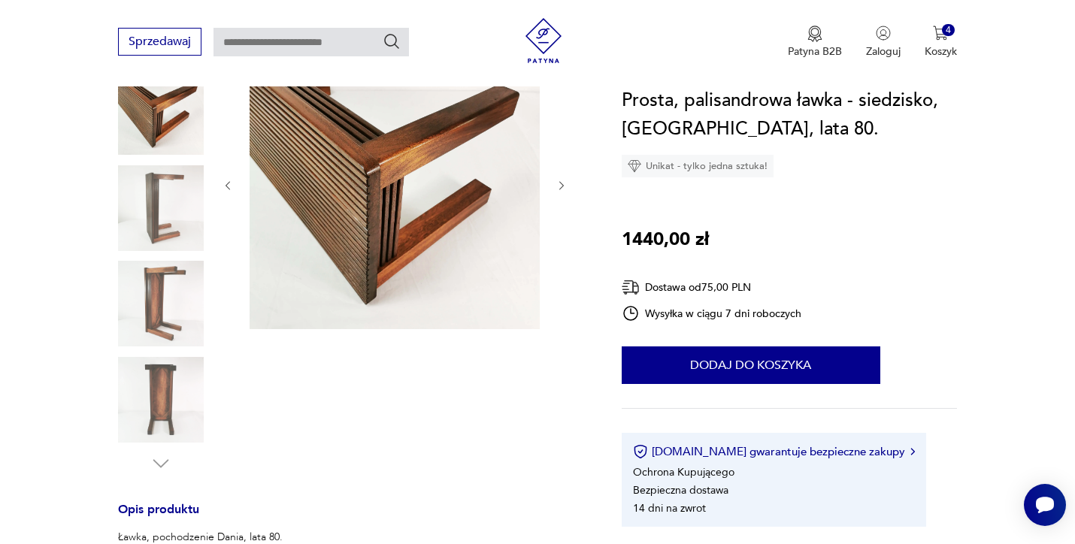
scroll to position [207, 0]
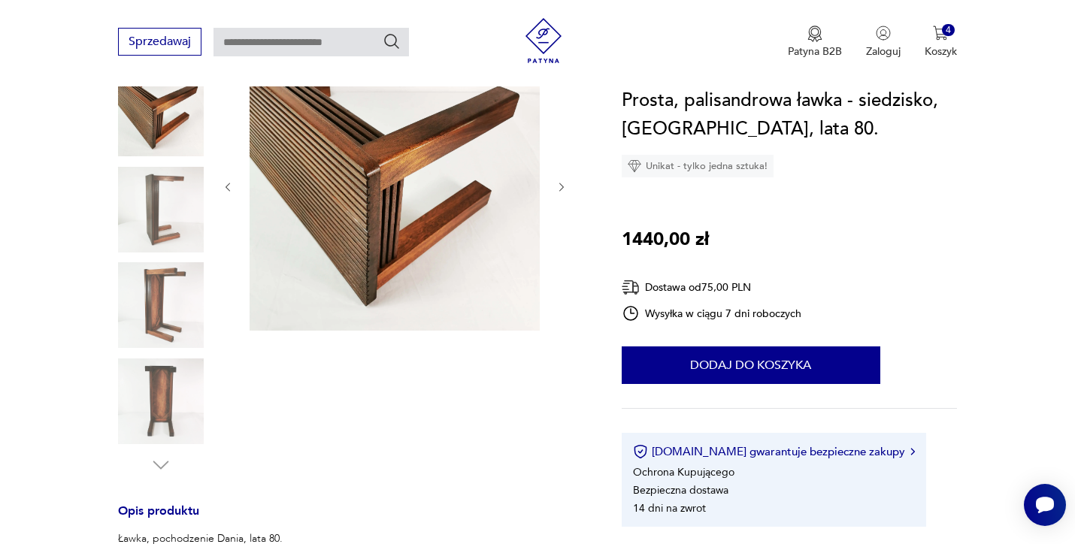
click at [165, 408] on img at bounding box center [161, 401] width 86 height 86
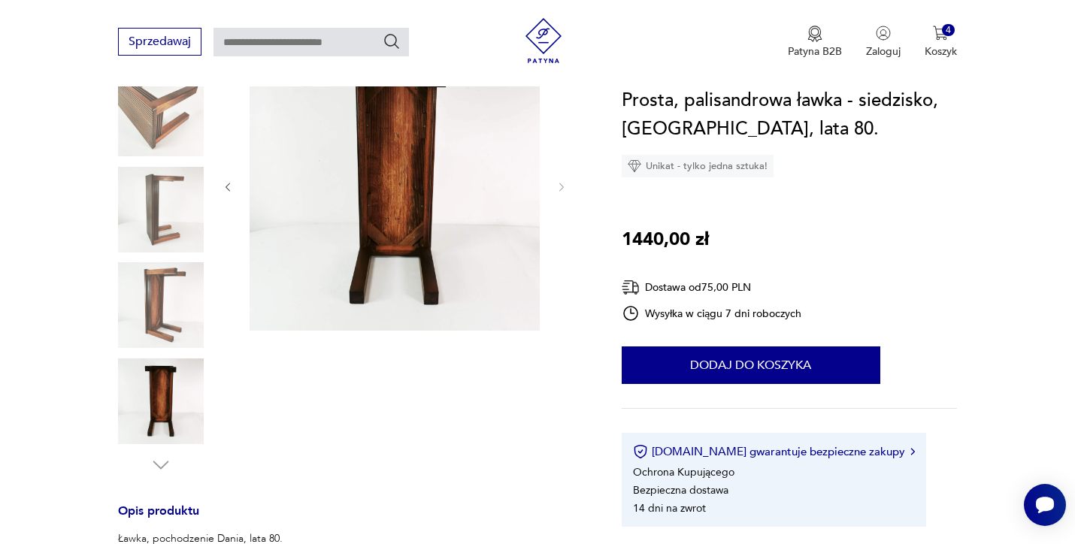
click at [166, 319] on img at bounding box center [161, 305] width 86 height 86
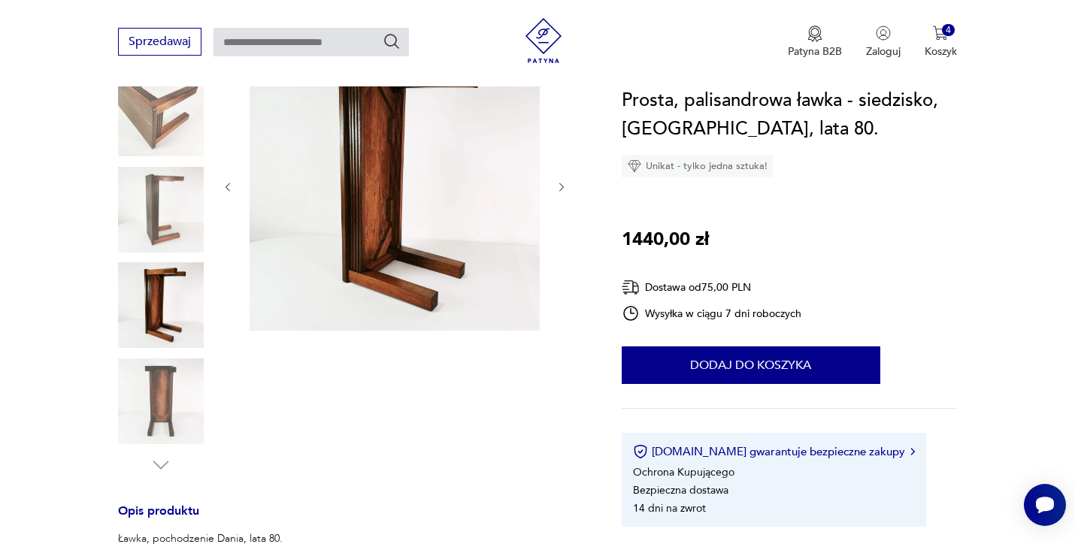
click at [172, 124] on img at bounding box center [161, 114] width 86 height 86
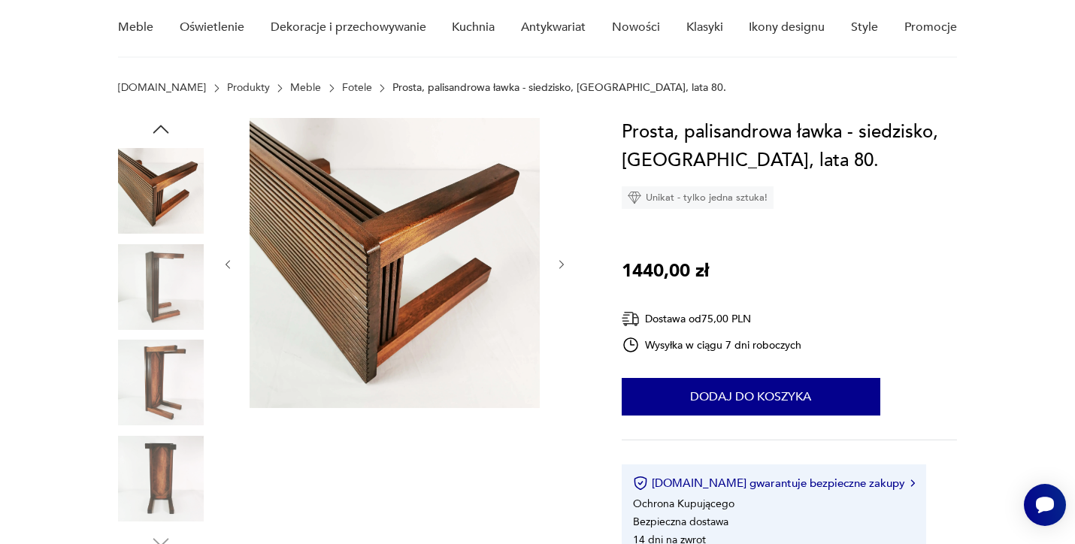
scroll to position [70, 0]
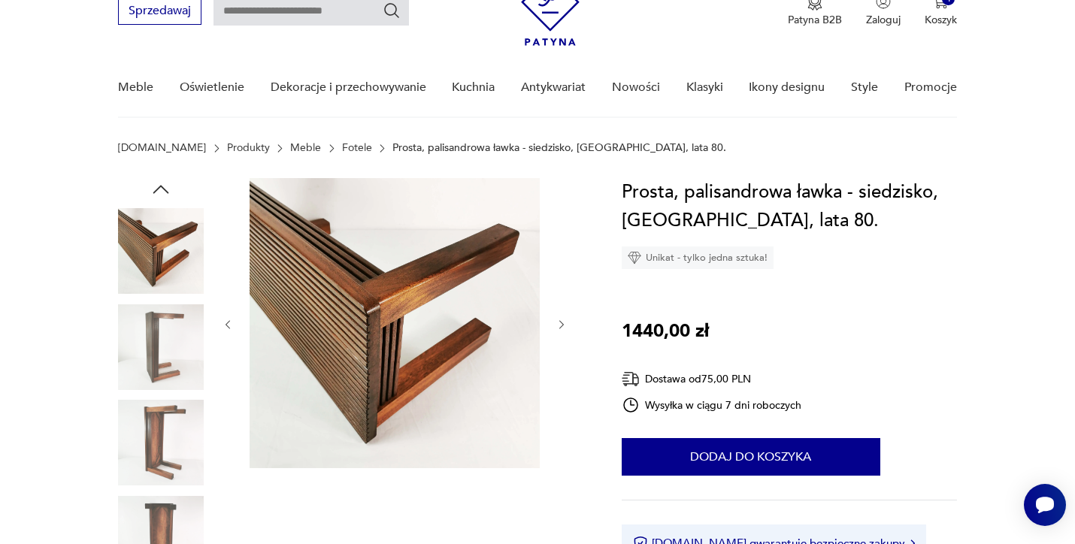
click at [159, 186] on icon "button" at bounding box center [161, 189] width 23 height 23
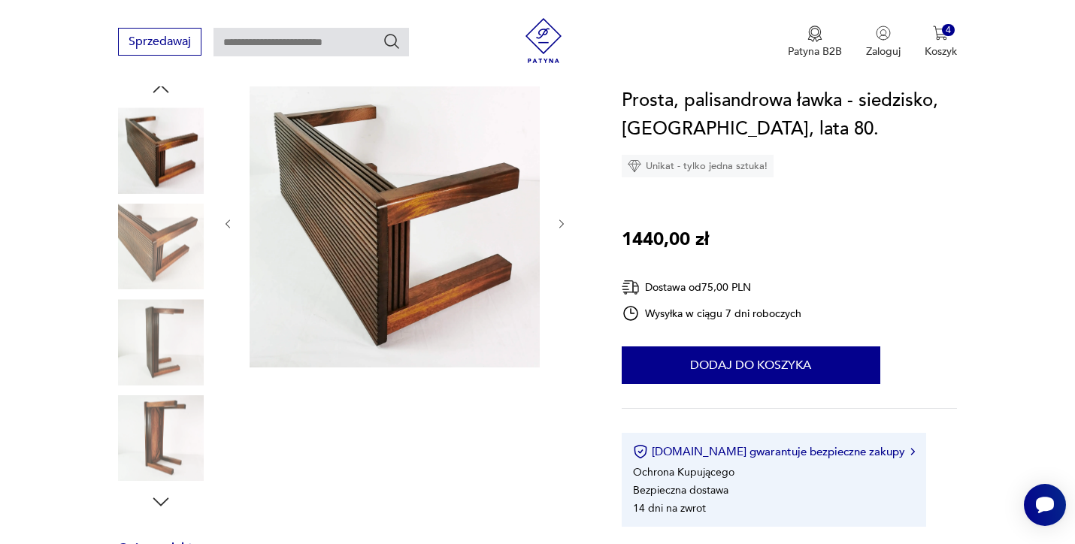
scroll to position [188, 0]
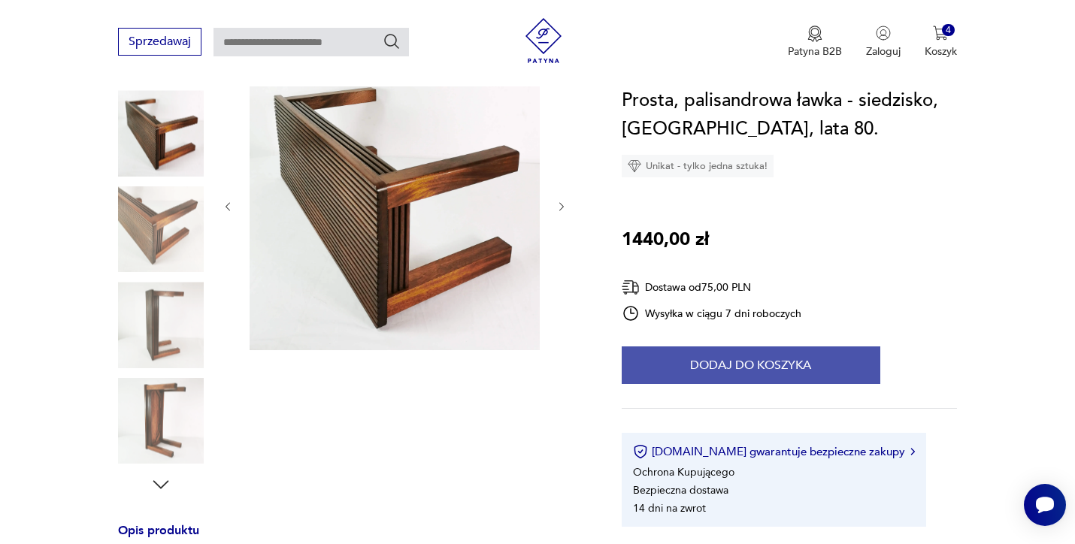
click at [647, 359] on button "Dodaj do koszyka" at bounding box center [751, 365] width 259 height 38
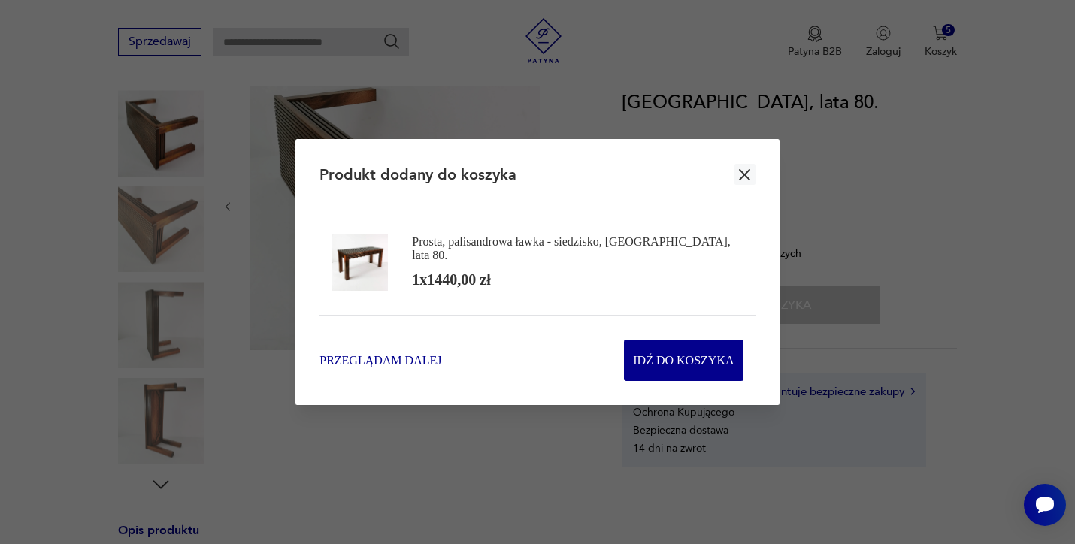
click at [400, 355] on span "Przeglądam dalej" at bounding box center [380, 360] width 122 height 17
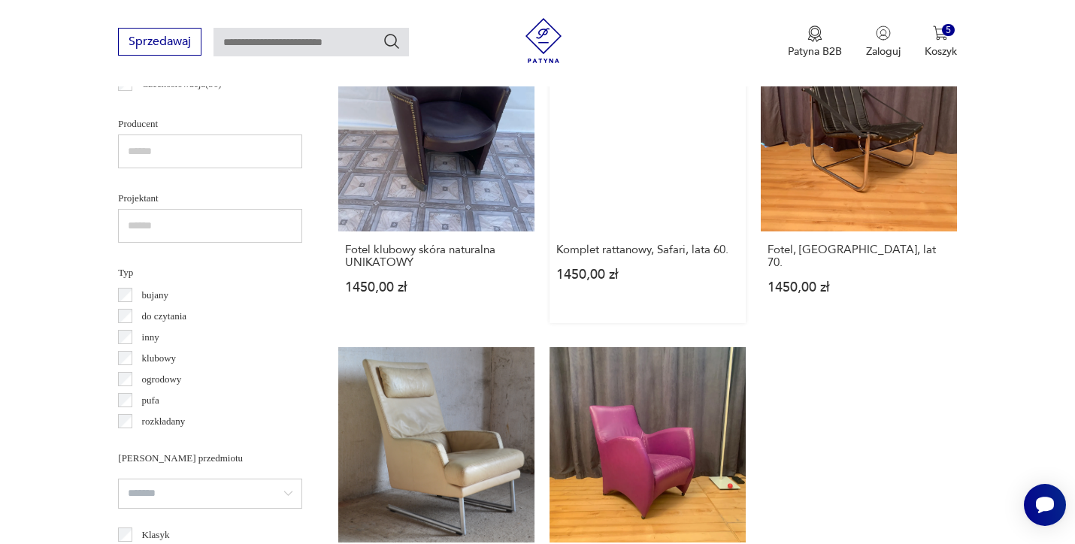
scroll to position [981, 0]
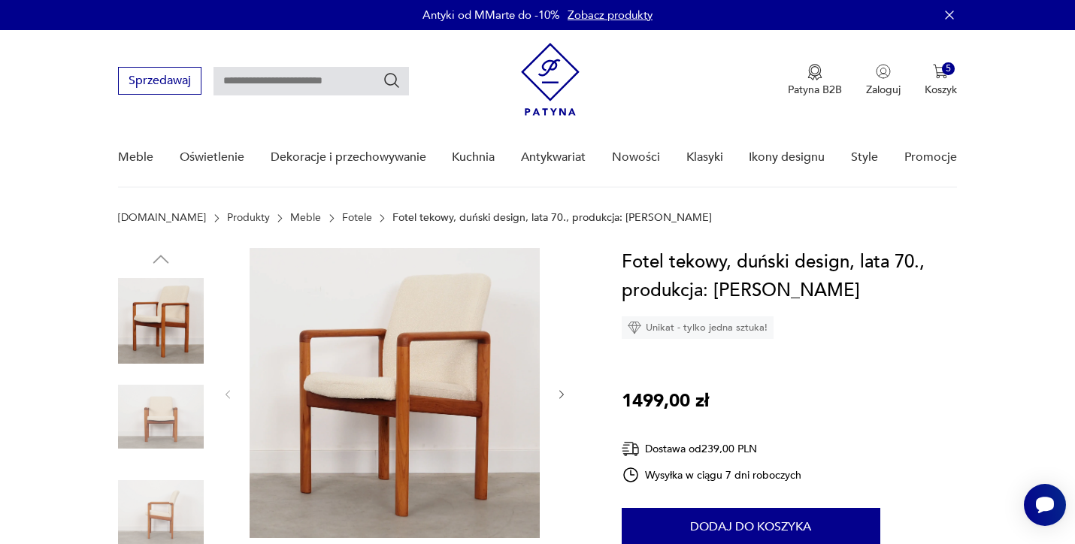
click at [392, 376] on img at bounding box center [395, 393] width 290 height 290
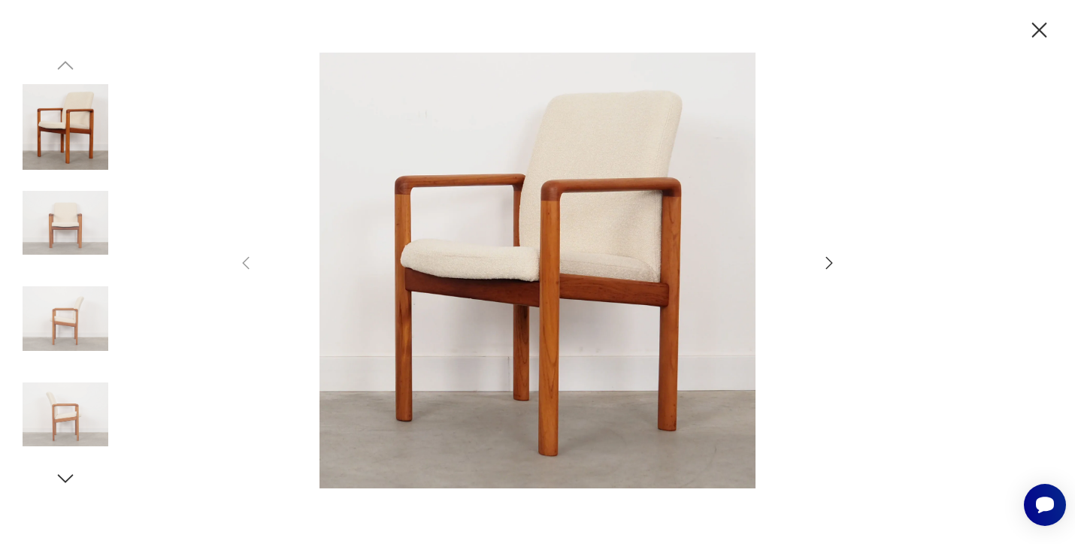
click at [523, 262] on img at bounding box center [537, 270] width 535 height 435
click at [68, 472] on icon "button" at bounding box center [65, 478] width 23 height 23
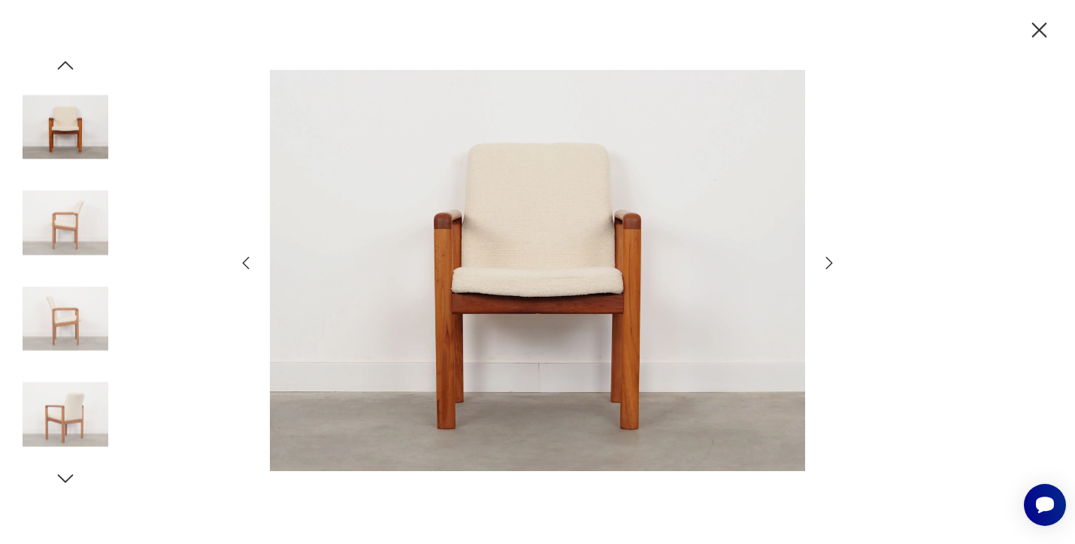
click at [1039, 29] on icon "button" at bounding box center [1039, 30] width 15 height 15
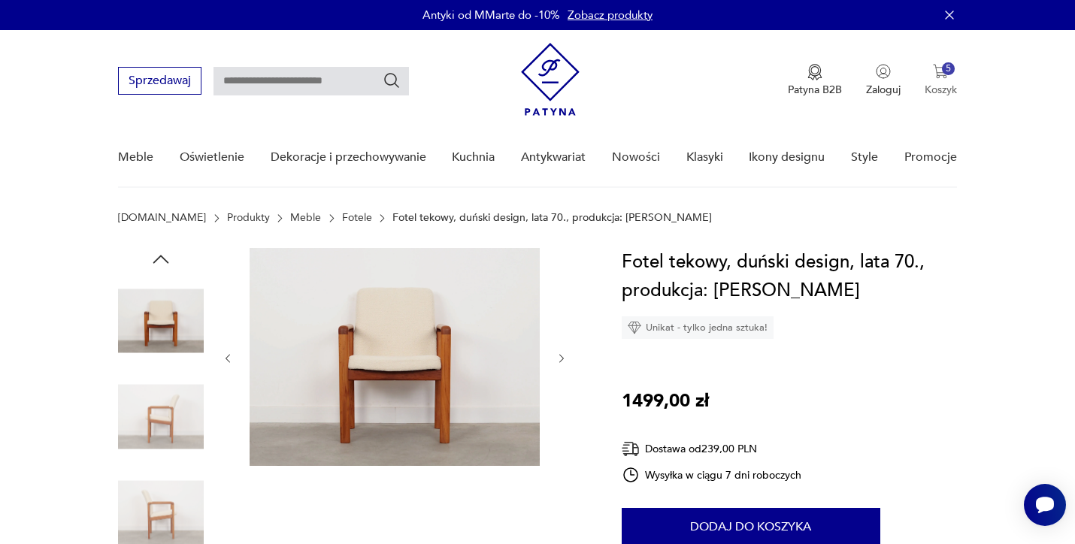
click at [942, 68] on div "5" at bounding box center [948, 68] width 13 height 13
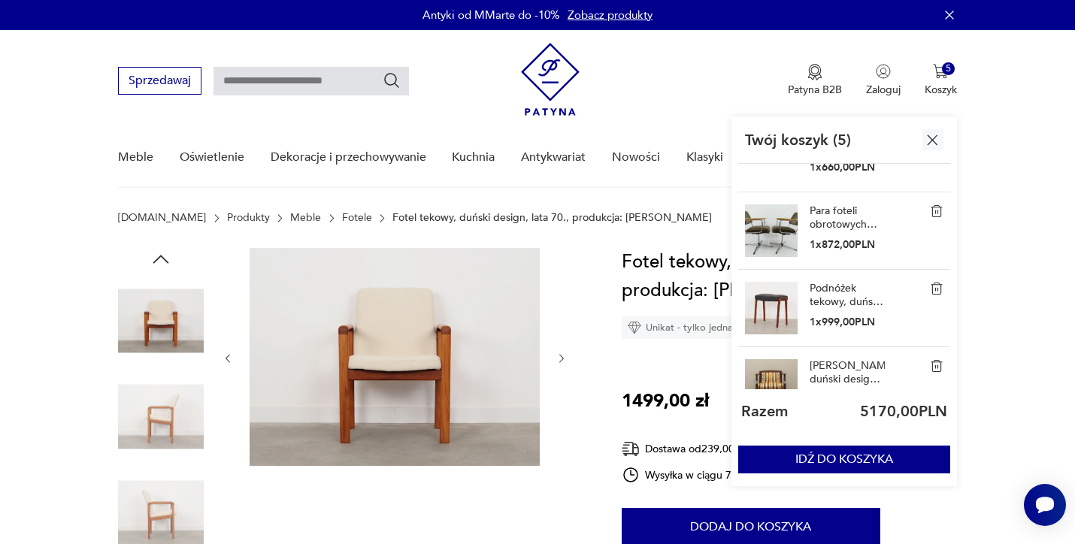
scroll to position [59, 0]
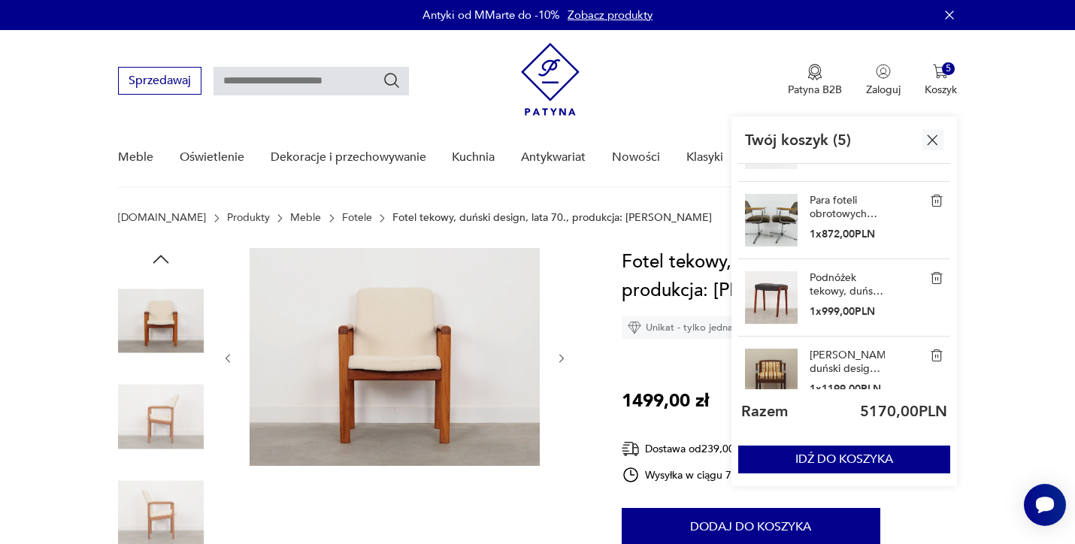
click at [933, 278] on img at bounding box center [937, 278] width 14 height 14
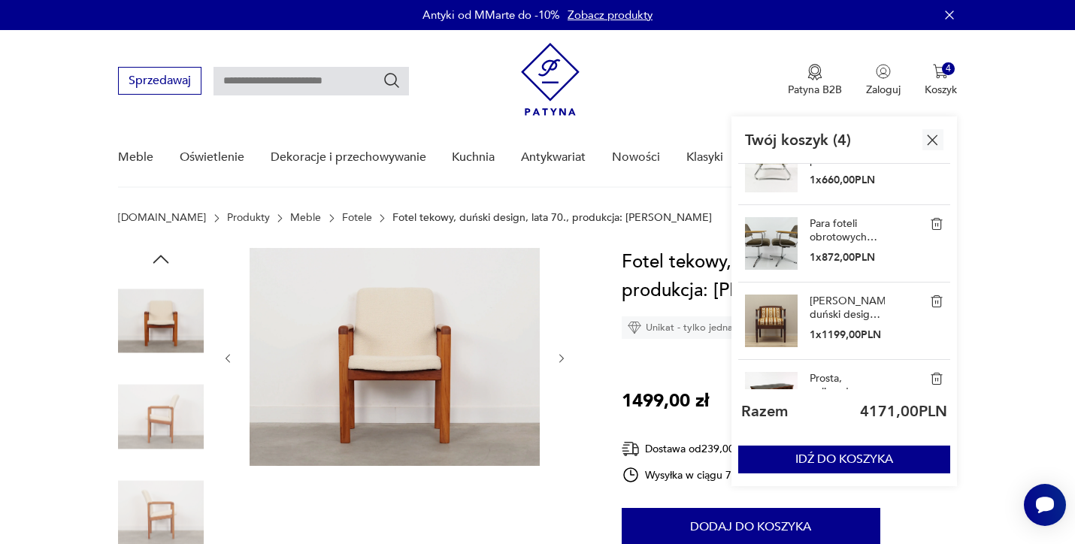
scroll to position [50, 0]
